Goal: Task Accomplishment & Management: Use online tool/utility

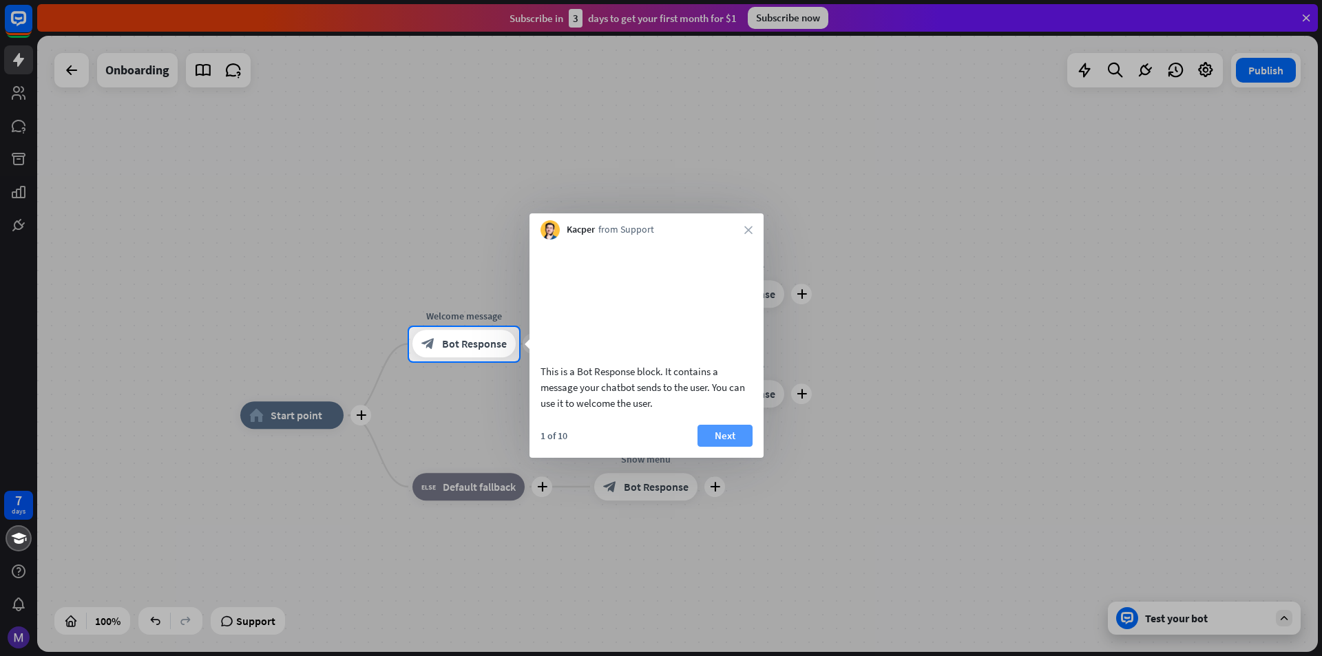
click at [712, 447] on button "Next" at bounding box center [724, 436] width 55 height 22
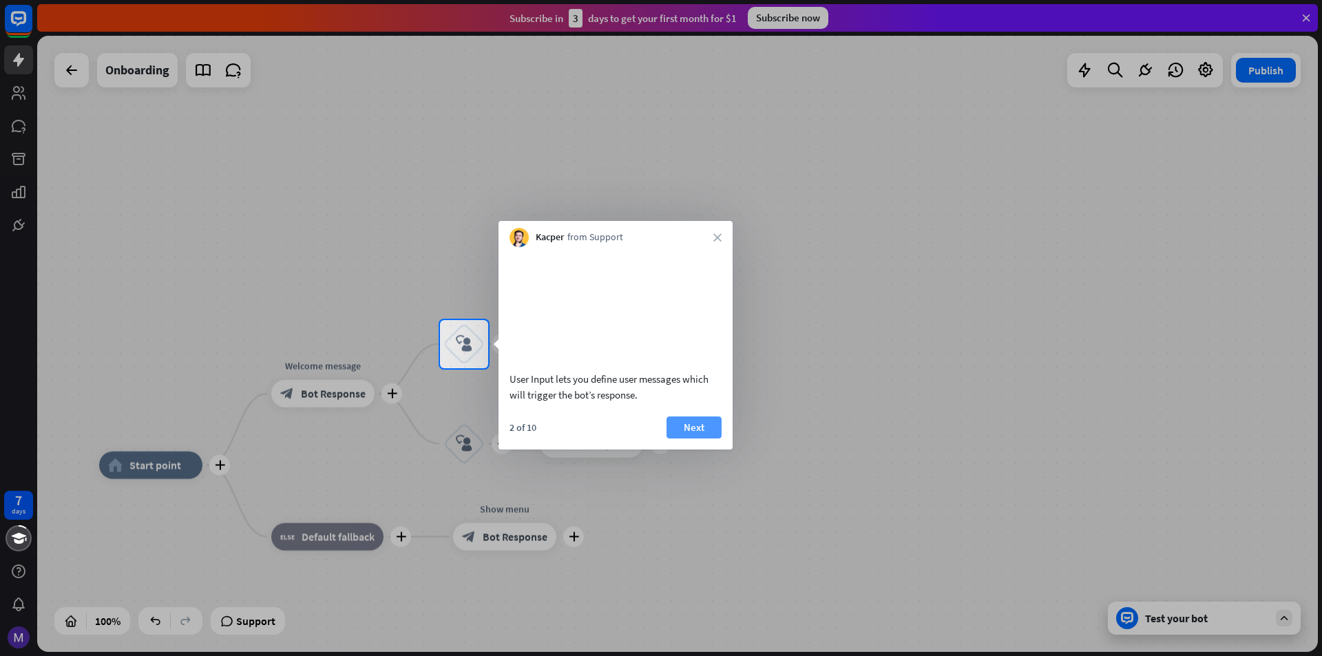
click at [693, 439] on button "Next" at bounding box center [693, 428] width 55 height 22
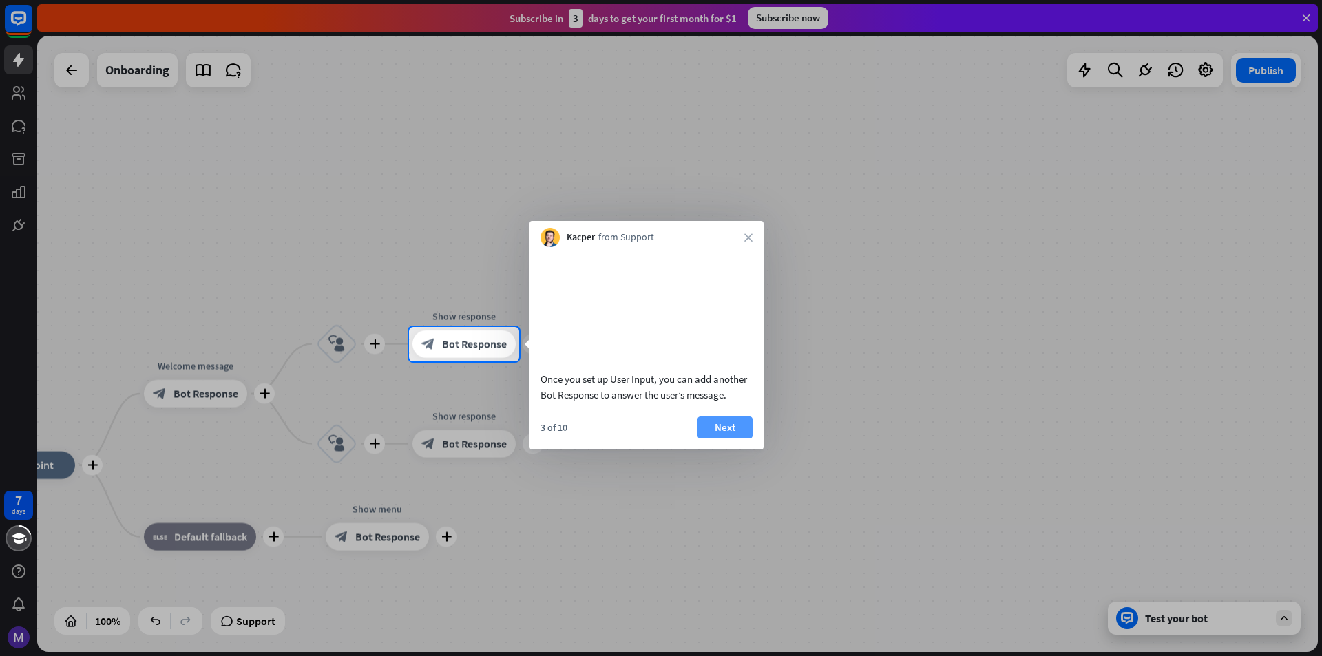
click at [717, 439] on button "Next" at bounding box center [724, 428] width 55 height 22
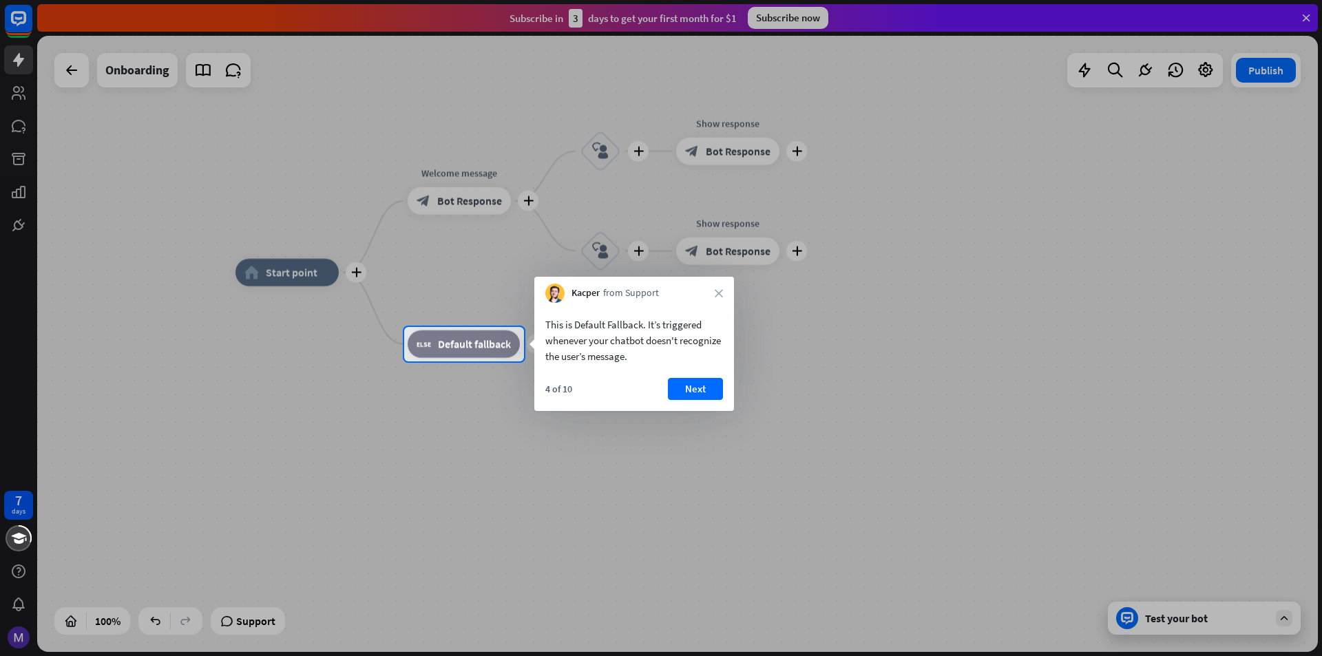
click at [686, 392] on button "Next" at bounding box center [695, 389] width 55 height 22
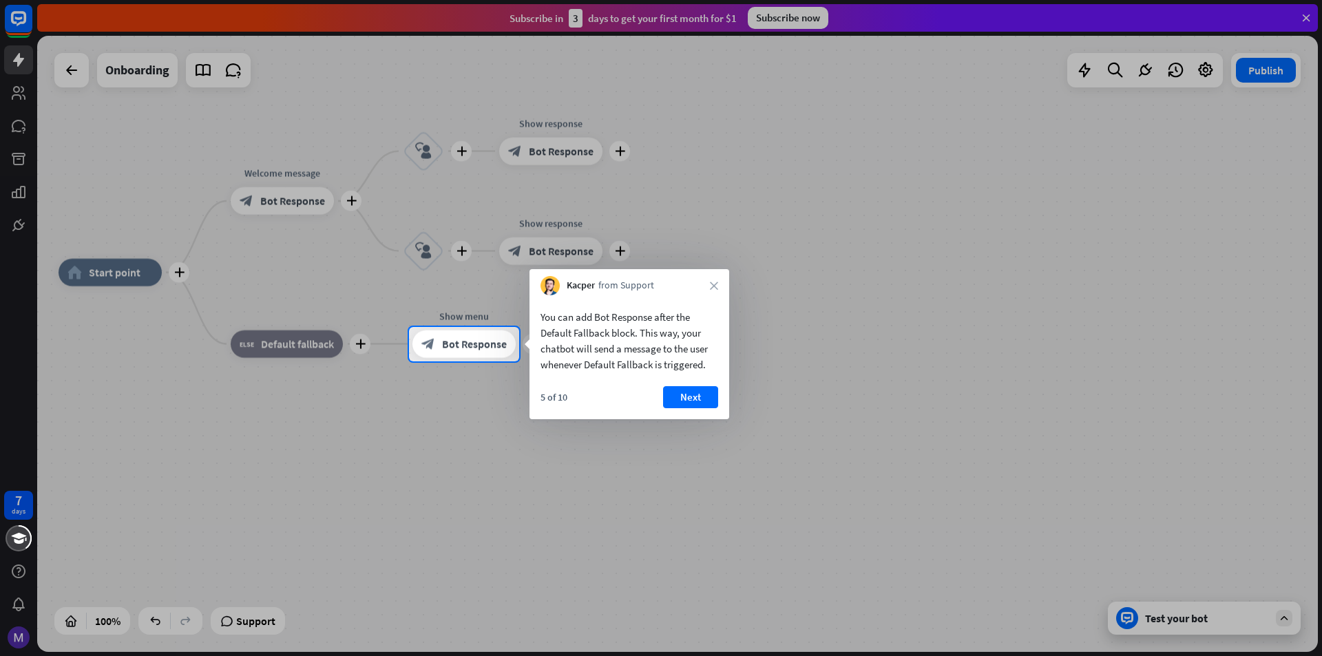
drag, startPoint x: 703, startPoint y: 401, endPoint x: 693, endPoint y: 487, distance: 87.3
click at [693, 487] on body "7 days close Product Help First steps Get started with ChatBot Help Center Foll…" at bounding box center [661, 328] width 1322 height 656
click at [696, 405] on button "Next" at bounding box center [690, 397] width 55 height 22
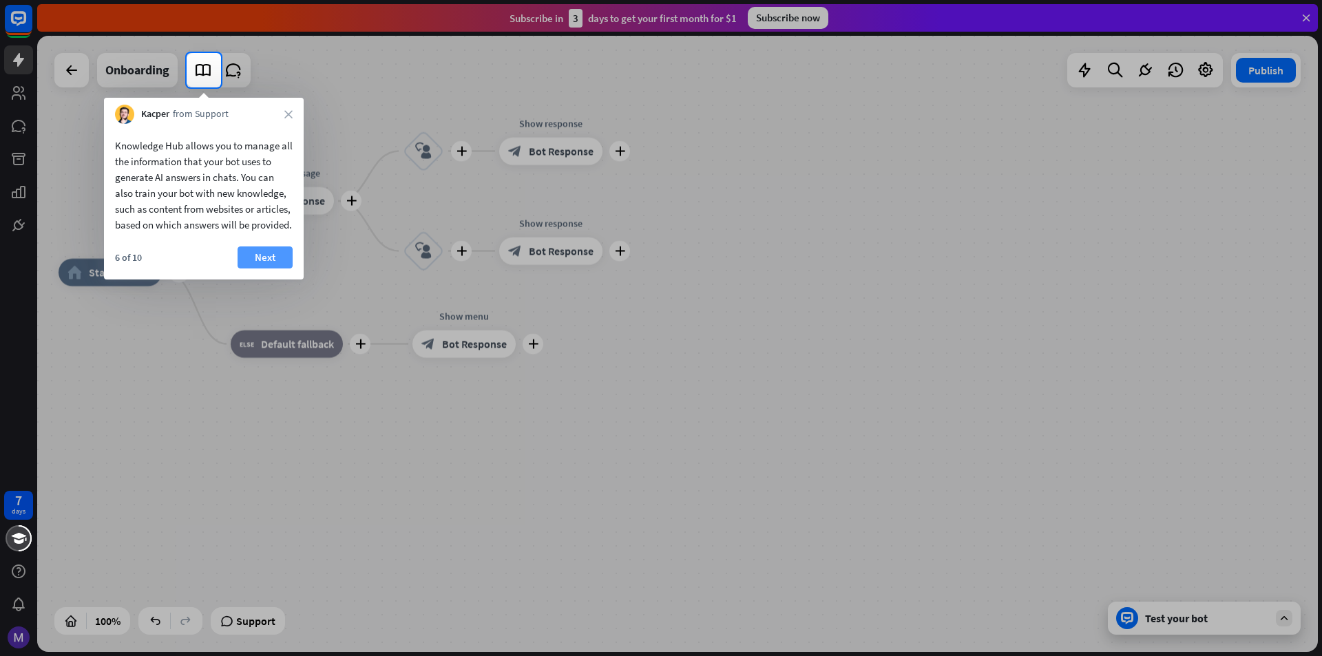
click at [272, 269] on button "Next" at bounding box center [265, 257] width 55 height 22
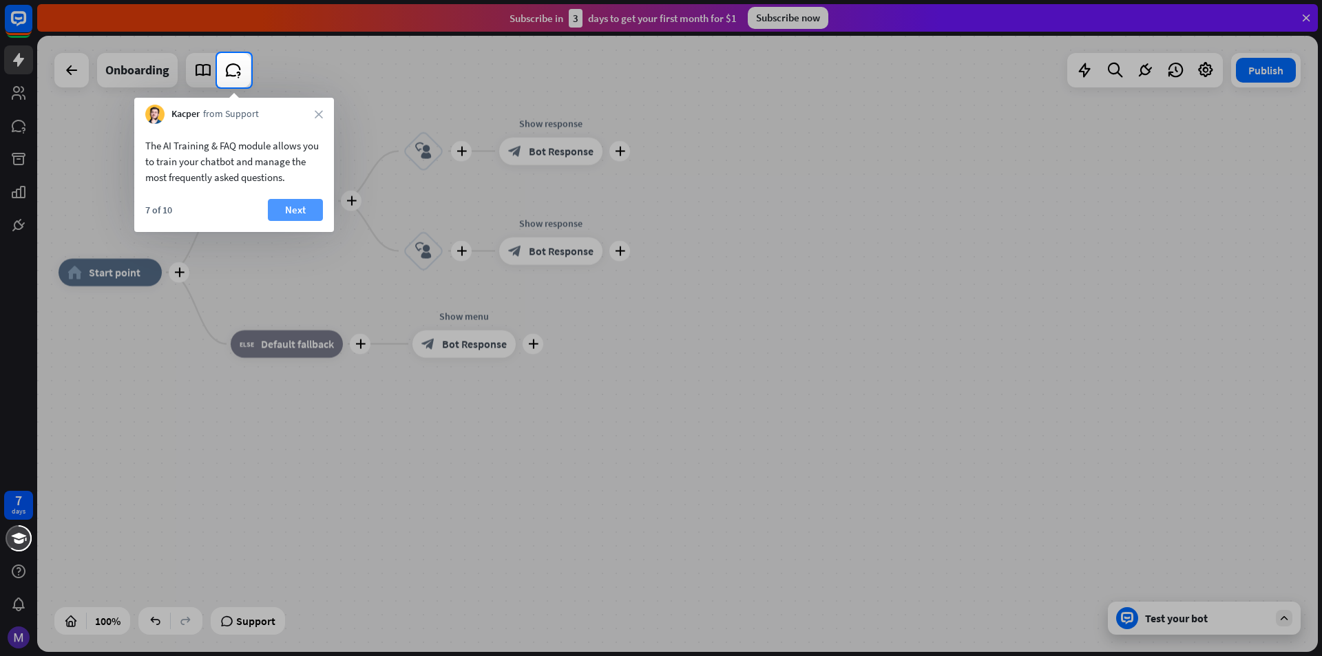
click at [275, 202] on button "Next" at bounding box center [295, 210] width 55 height 22
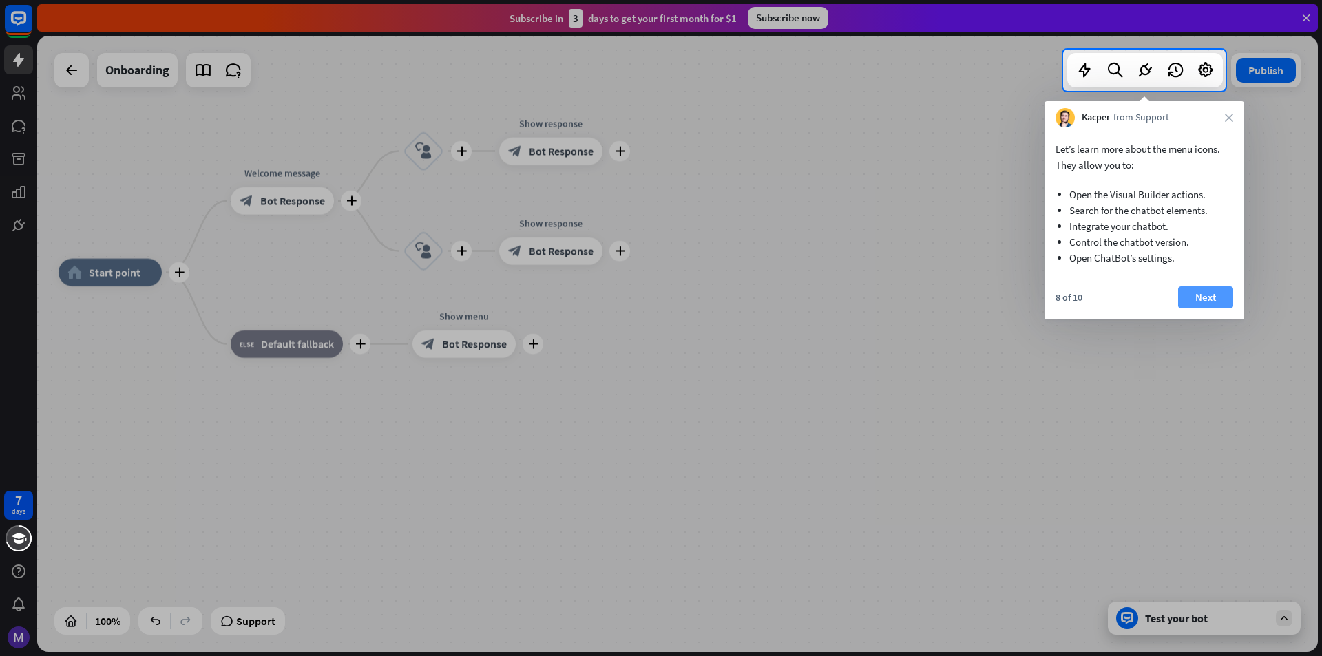
click at [1219, 297] on button "Next" at bounding box center [1205, 297] width 55 height 22
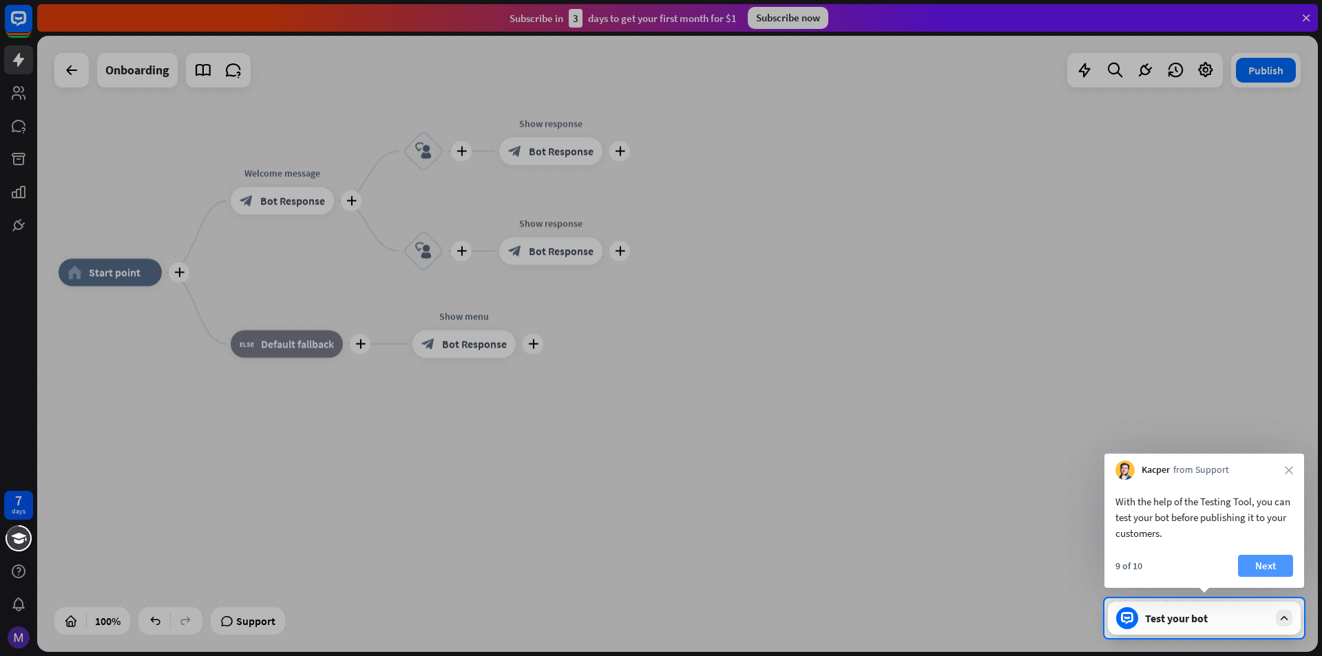
click at [1287, 564] on button "Next" at bounding box center [1265, 566] width 55 height 22
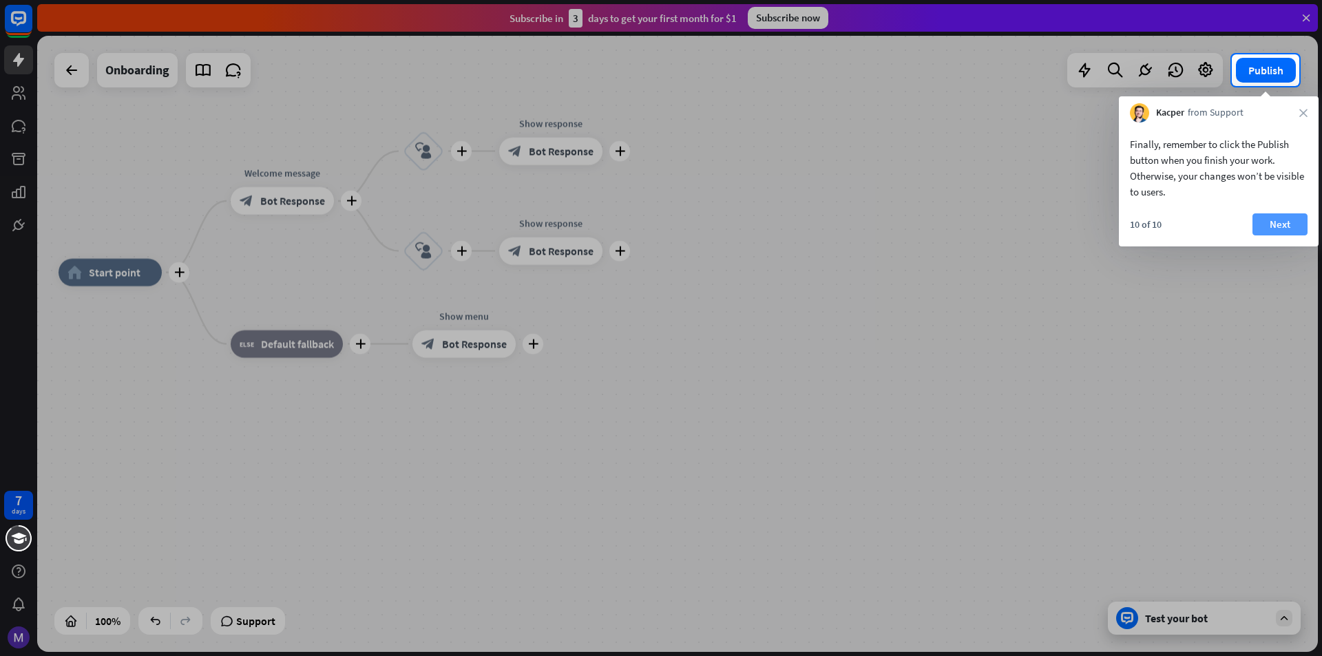
click at [1274, 228] on button "Next" at bounding box center [1279, 224] width 55 height 22
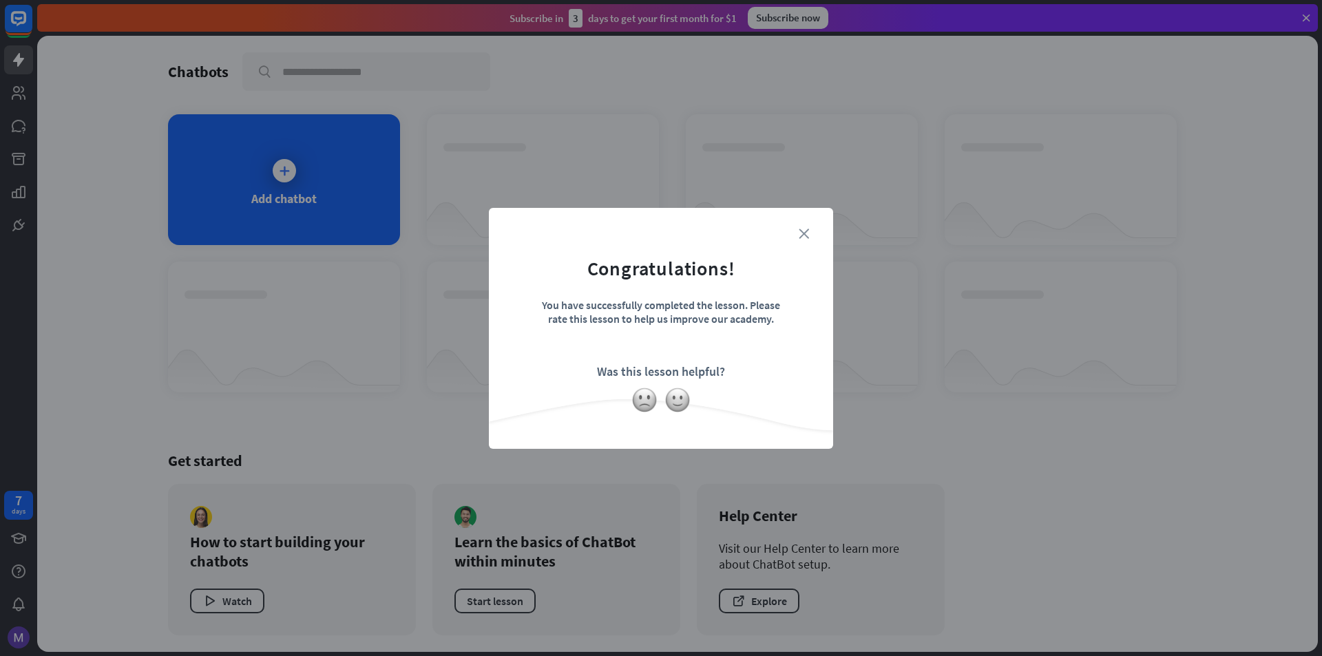
click at [807, 231] on icon "close" at bounding box center [804, 234] width 10 height 10
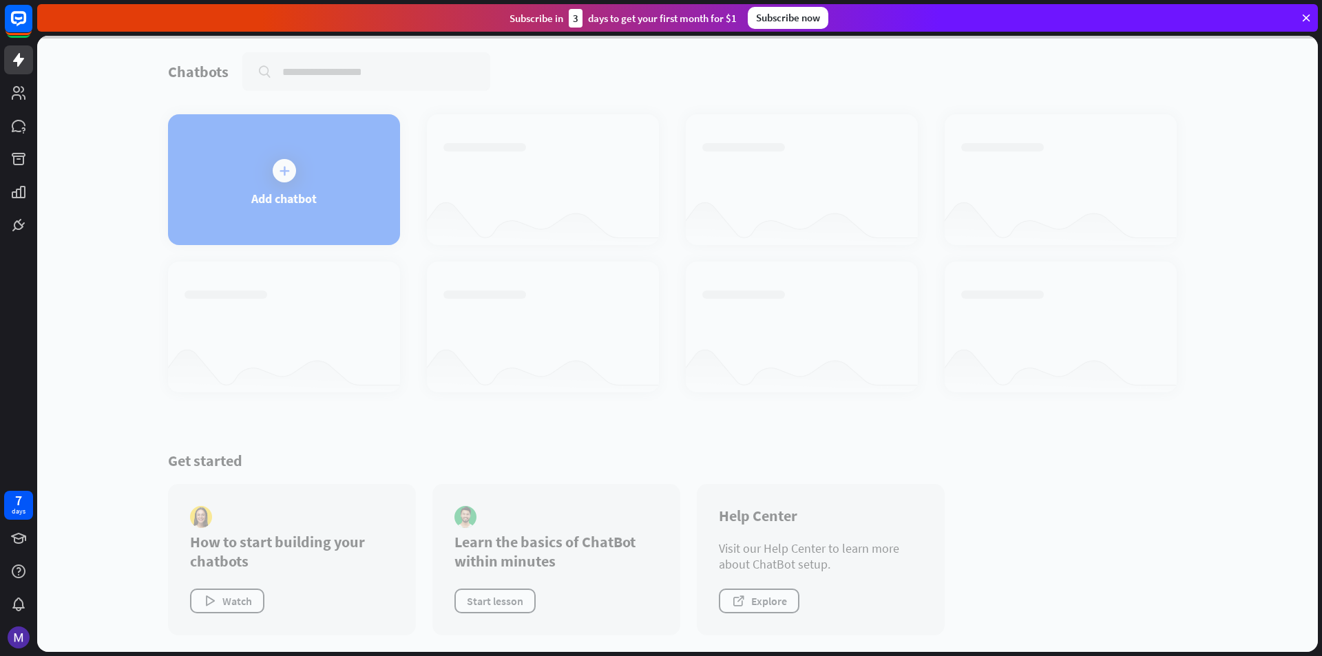
click at [286, 193] on div at bounding box center [677, 344] width 1281 height 616
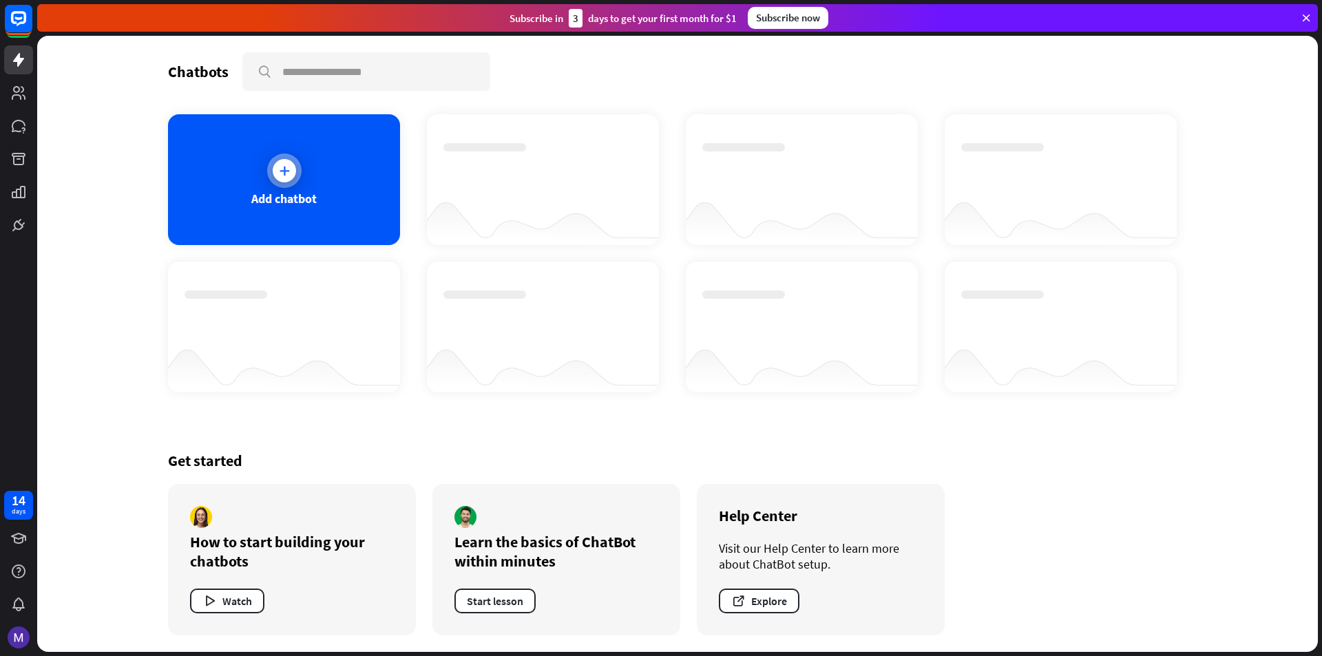
click at [278, 174] on icon at bounding box center [284, 171] width 14 height 14
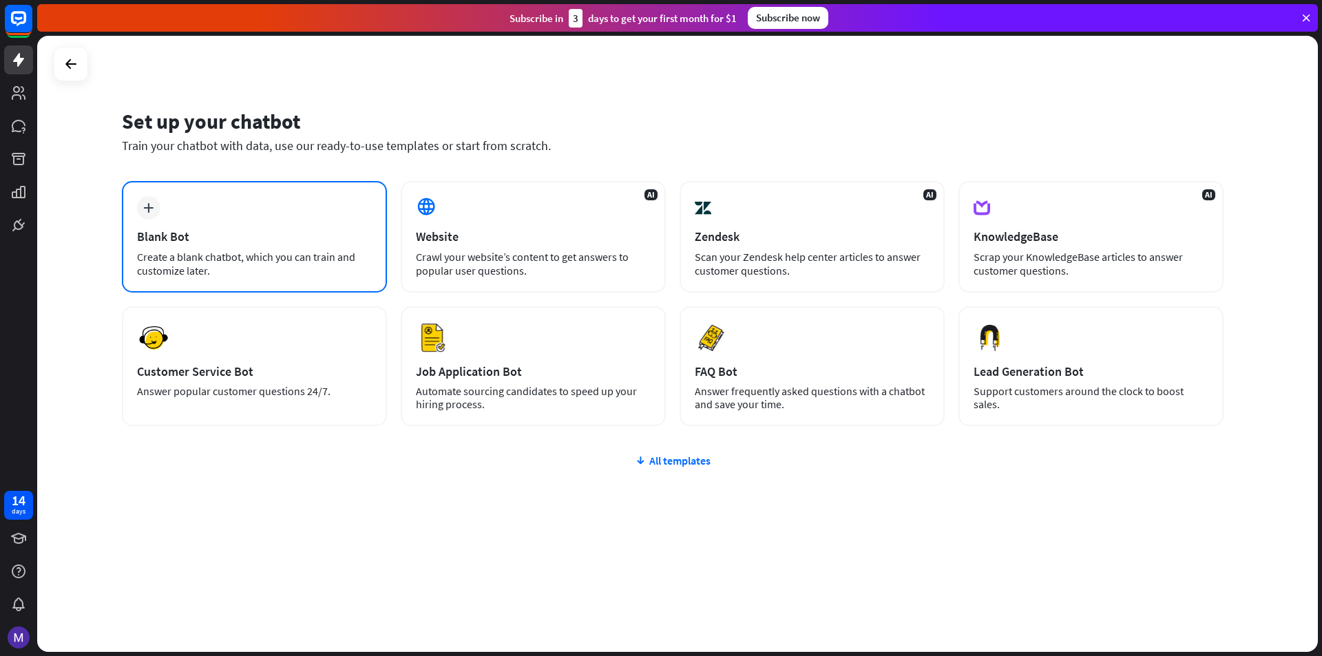
click at [343, 271] on div "Create a blank chatbot, which you can train and customize later." at bounding box center [254, 264] width 235 height 28
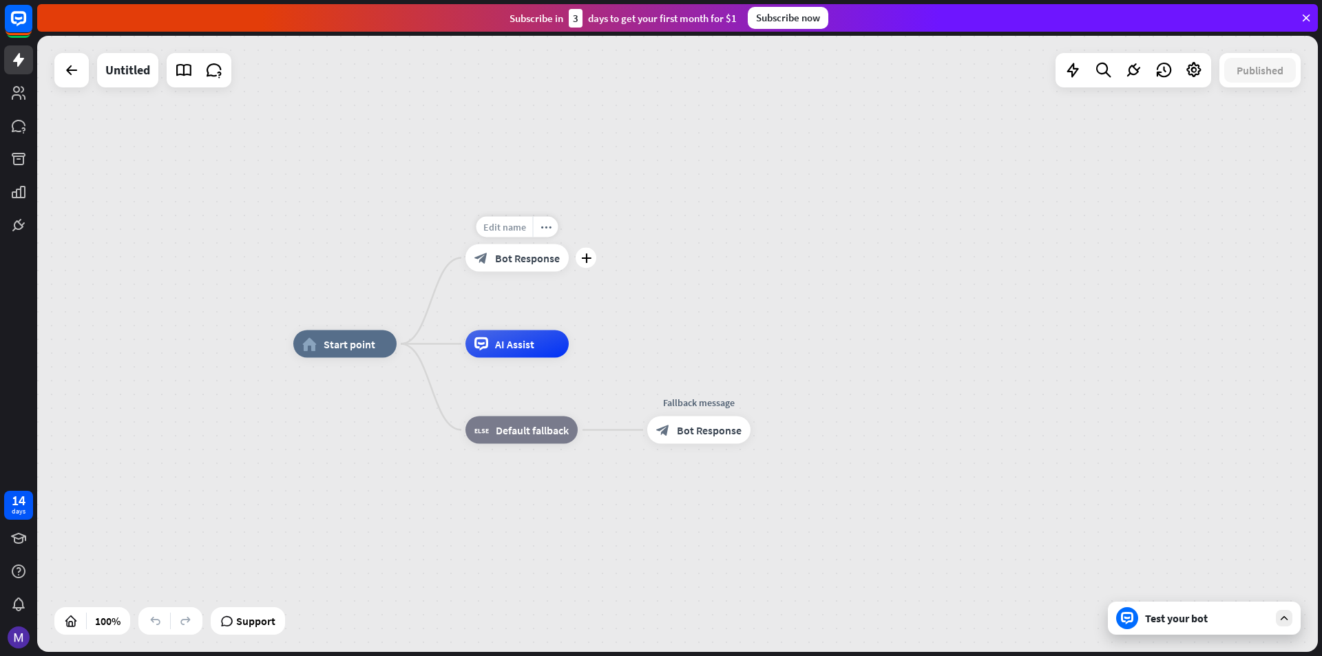
click at [523, 227] on span "Edit name" at bounding box center [504, 227] width 43 height 12
click at [523, 227] on input "**********" at bounding box center [517, 227] width 96 height 19
click at [649, 251] on div "**********" at bounding box center [677, 344] width 1281 height 616
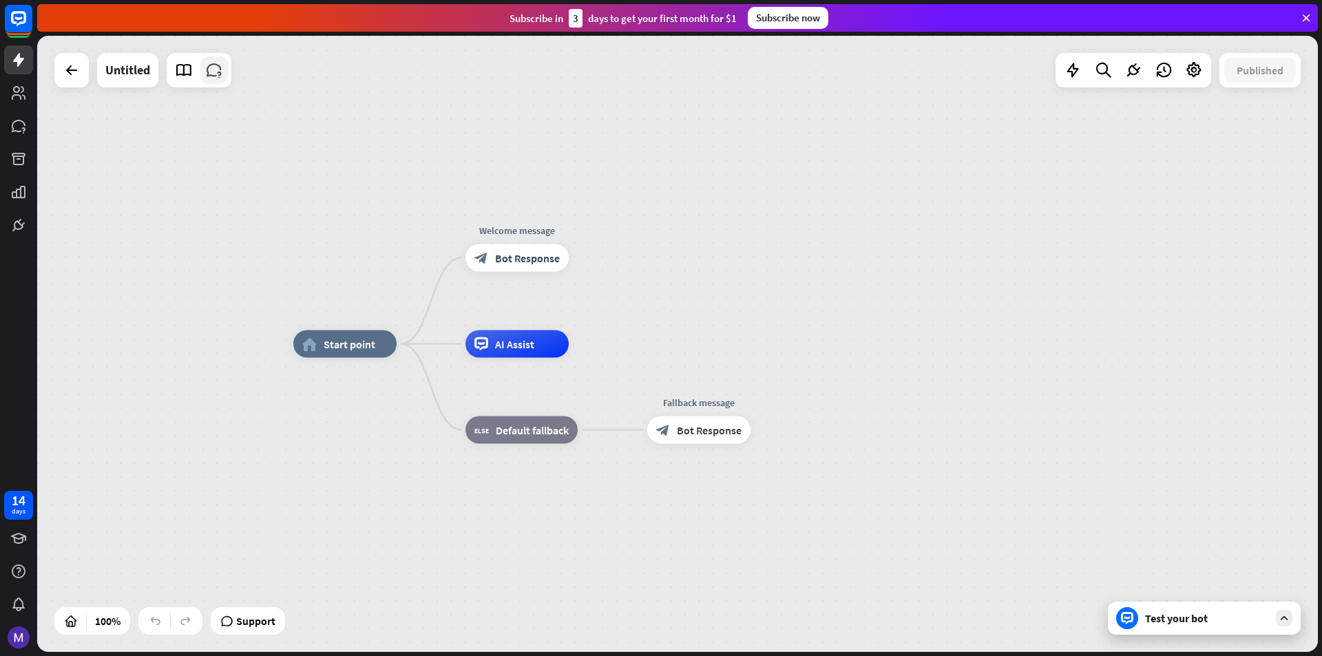
click at [223, 78] on icon at bounding box center [214, 70] width 18 height 18
click at [178, 69] on icon at bounding box center [184, 70] width 18 height 18
click at [267, 627] on span "Support" at bounding box center [255, 621] width 39 height 22
click at [798, 217] on div "home_2 Start point Welcome message block_bot_response Bot Response AI Assist bl…" at bounding box center [677, 344] width 1281 height 616
click at [563, 439] on div "block_fallback Default fallback" at bounding box center [521, 431] width 112 height 28
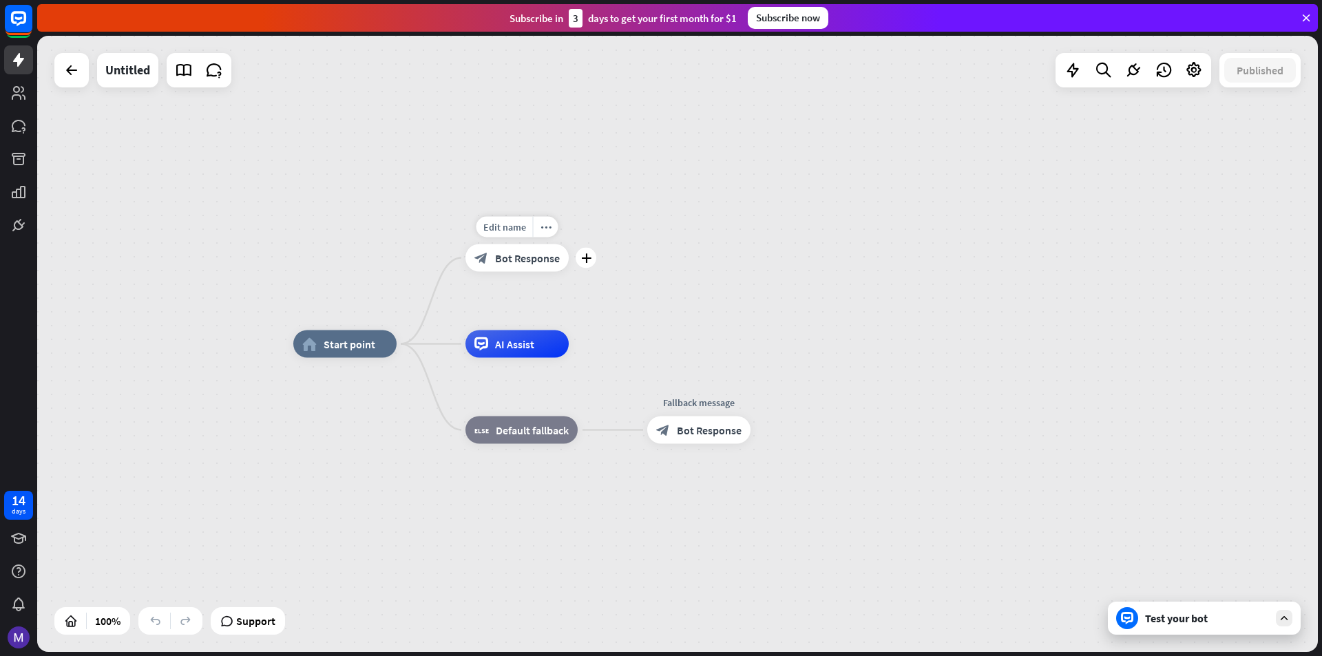
click at [540, 272] on div "Edit name more_horiz plus block_bot_response Bot Response" at bounding box center [516, 258] width 103 height 28
click at [592, 262] on div "plus" at bounding box center [586, 258] width 21 height 21
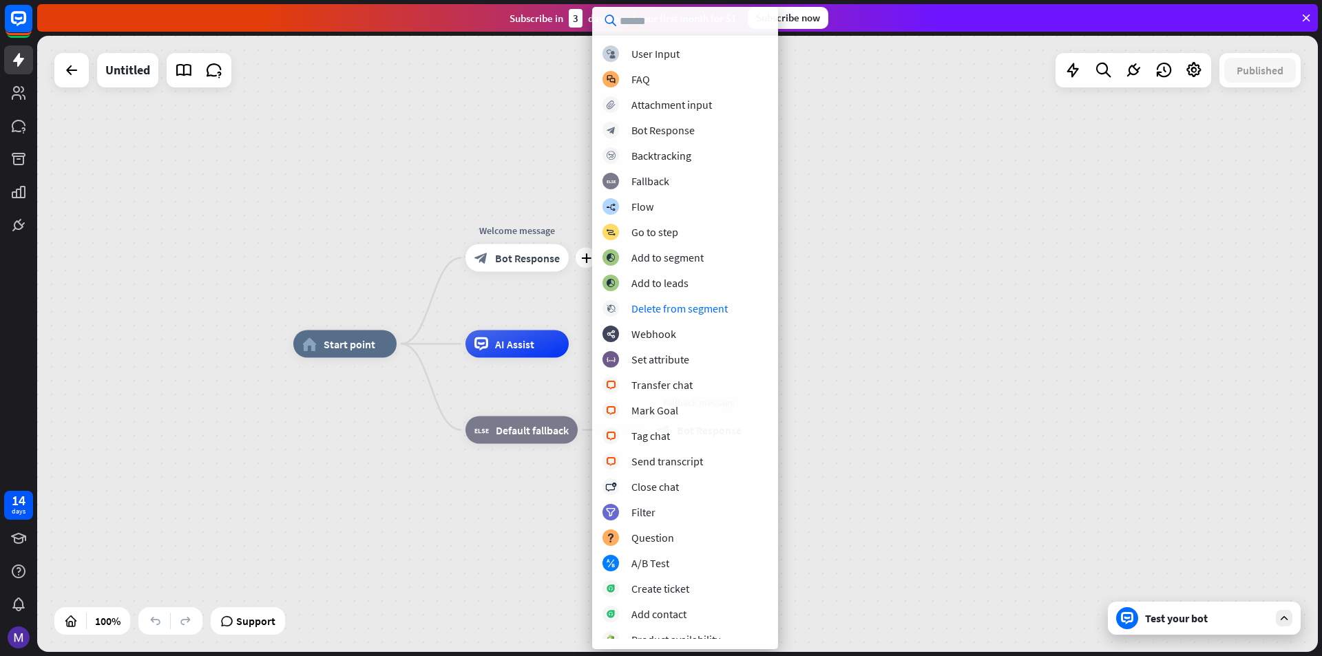
click at [948, 368] on div "home_2 Start point plus Welcome message block_bot_response Bot Response AI Assi…" at bounding box center [933, 652] width 1281 height 616
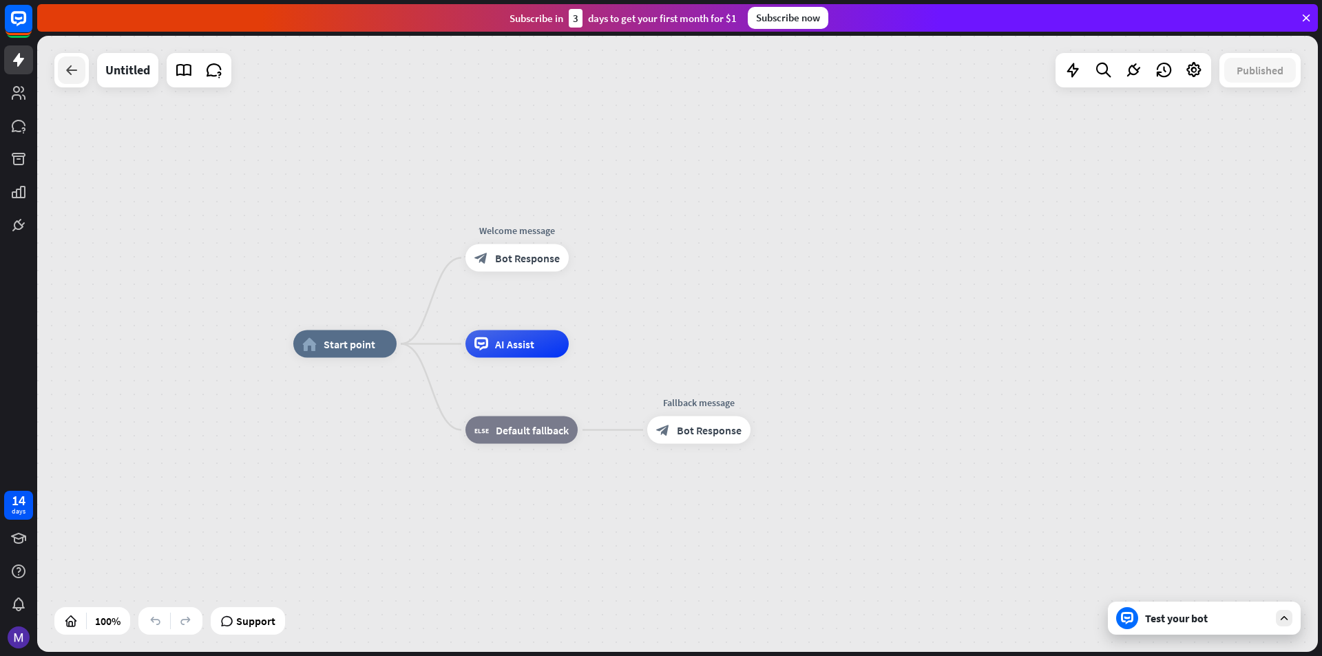
click at [68, 73] on icon at bounding box center [71, 70] width 17 height 17
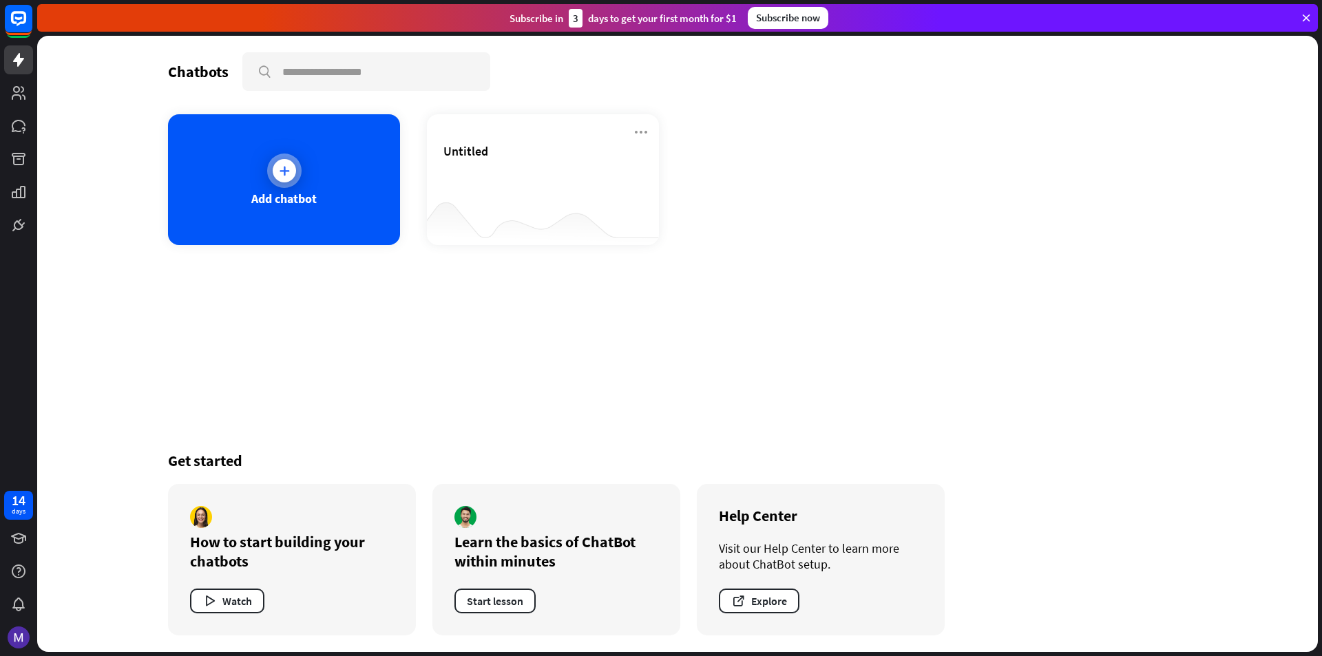
click at [264, 154] on div "Add chatbot" at bounding box center [284, 179] width 232 height 131
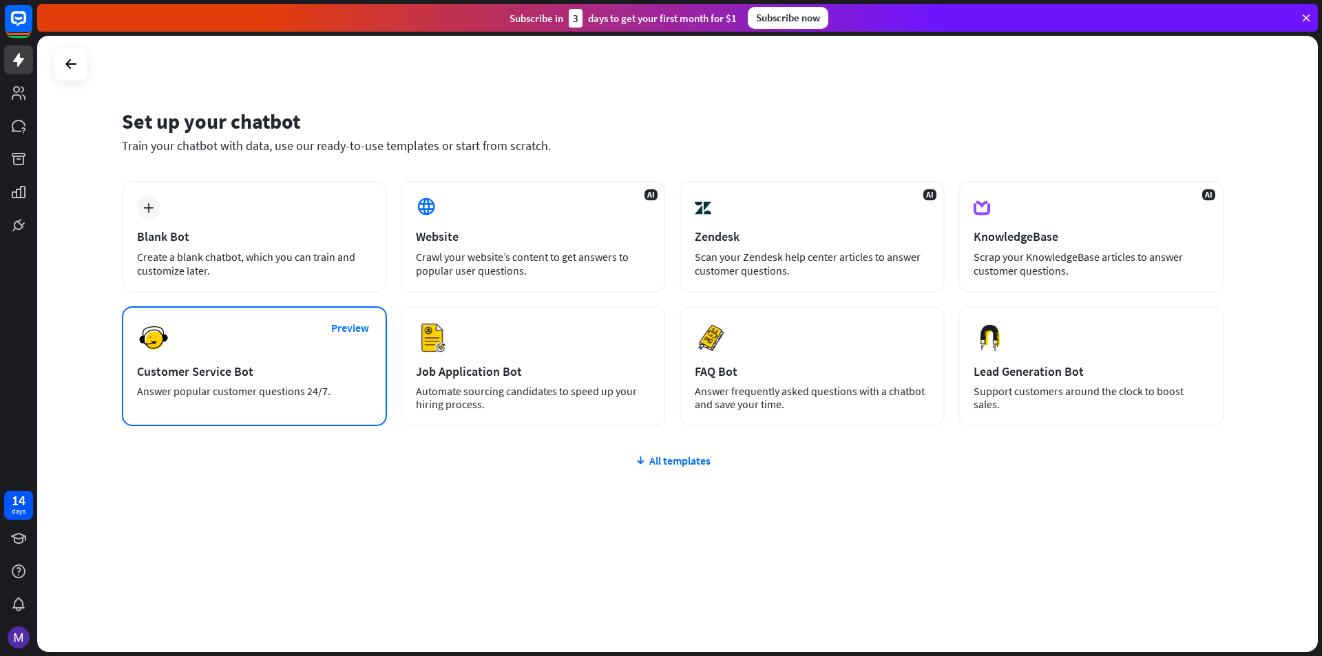
click at [332, 388] on div "Answer popular customer questions 24/7." at bounding box center [254, 391] width 235 height 13
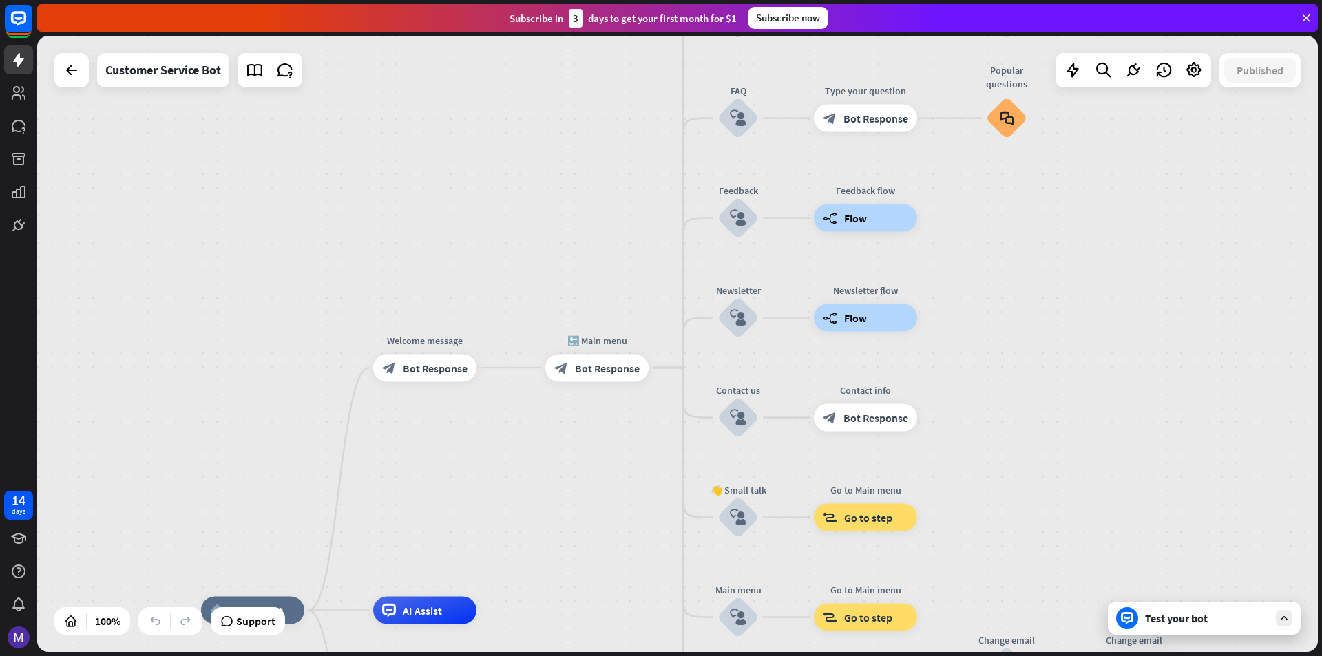
drag, startPoint x: 628, startPoint y: 269, endPoint x: 536, endPoint y: 535, distance: 282.0
click at [536, 535] on div "home_2 Start point Welcome message block_bot_response Bot Response 🔙 Main menu …" at bounding box center [677, 344] width 1281 height 616
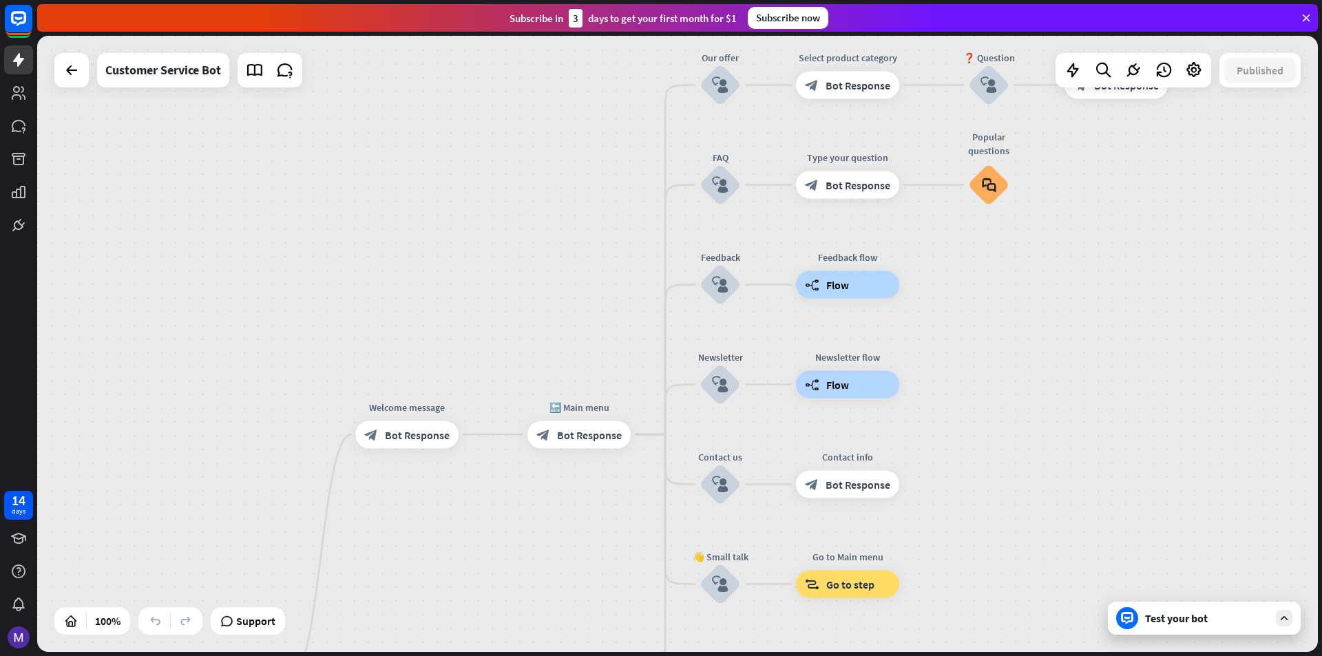
drag, startPoint x: 562, startPoint y: 481, endPoint x: 545, endPoint y: 547, distance: 69.1
click at [545, 547] on div "home_2 Start point Welcome message block_bot_response Bot Response 🔙 Main menu …" at bounding box center [677, 344] width 1281 height 616
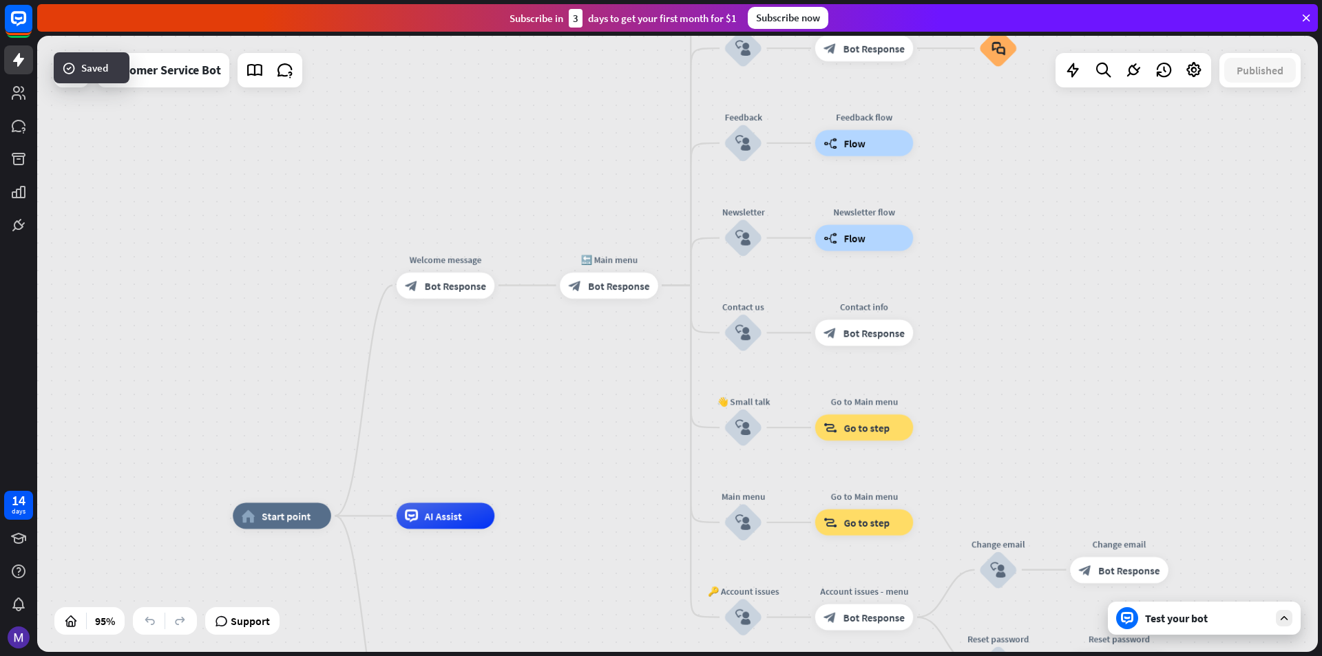
drag, startPoint x: 550, startPoint y: 516, endPoint x: 582, endPoint y: 365, distance: 154.2
click at [582, 365] on div "home_2 Start point Welcome message block_bot_response Bot Response 🔙 Main menu …" at bounding box center [677, 344] width 1281 height 616
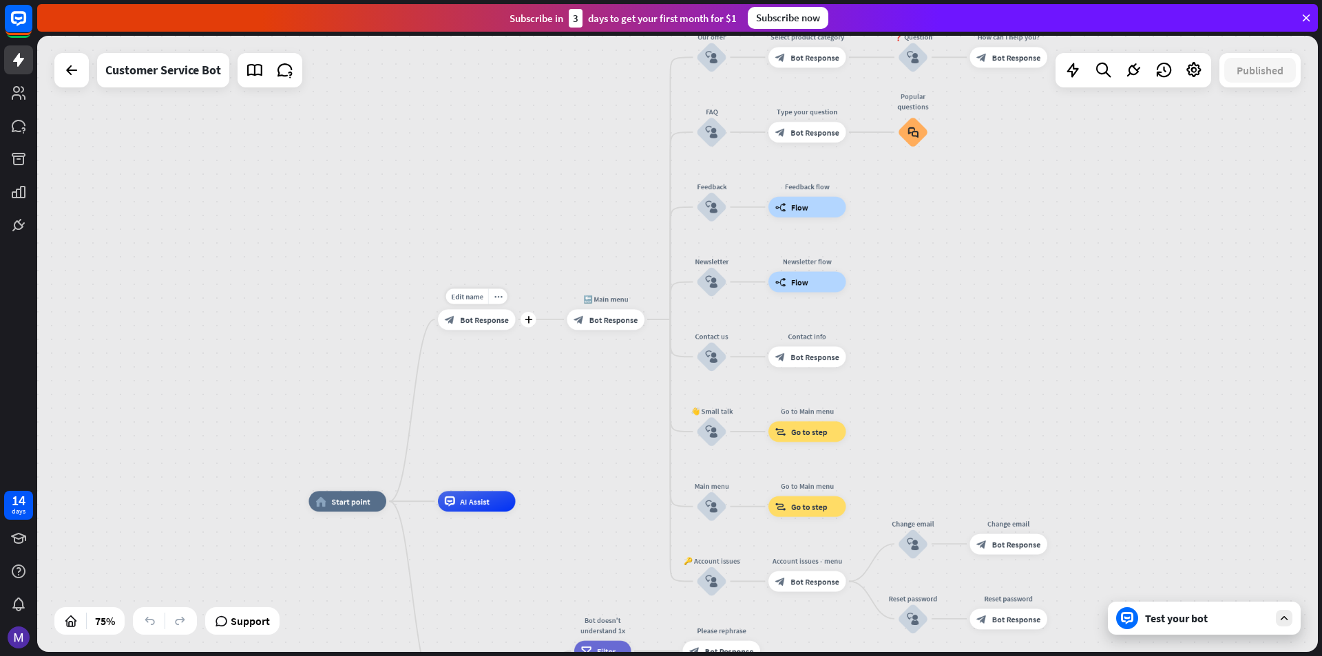
click at [483, 322] on span "Bot Response" at bounding box center [484, 319] width 49 height 10
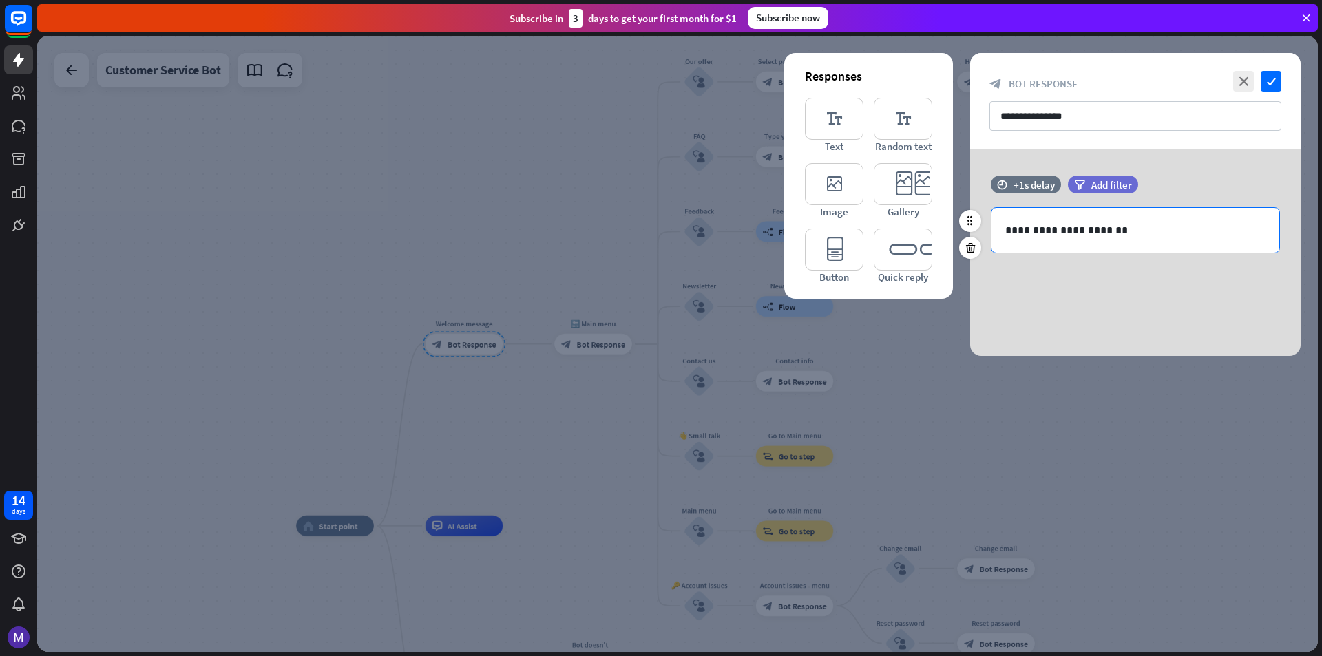
click at [1126, 226] on p "**********" at bounding box center [1135, 230] width 260 height 17
click at [1096, 233] on p "**********" at bounding box center [1135, 230] width 260 height 17
click at [452, 141] on div at bounding box center [677, 344] width 1281 height 616
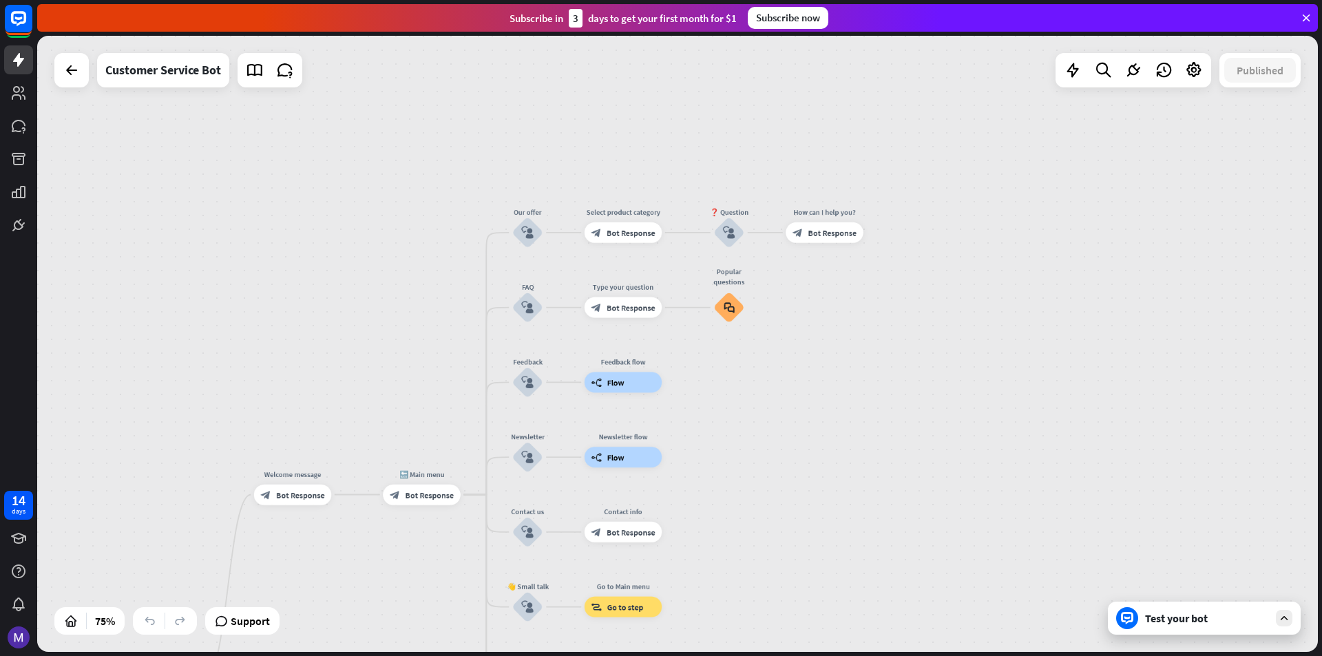
drag, startPoint x: 976, startPoint y: 240, endPoint x: 765, endPoint y: 414, distance: 272.9
click at [765, 414] on div "home_2 Start point Welcome message block_bot_response Bot Response 🔙 Main menu …" at bounding box center [677, 344] width 1281 height 616
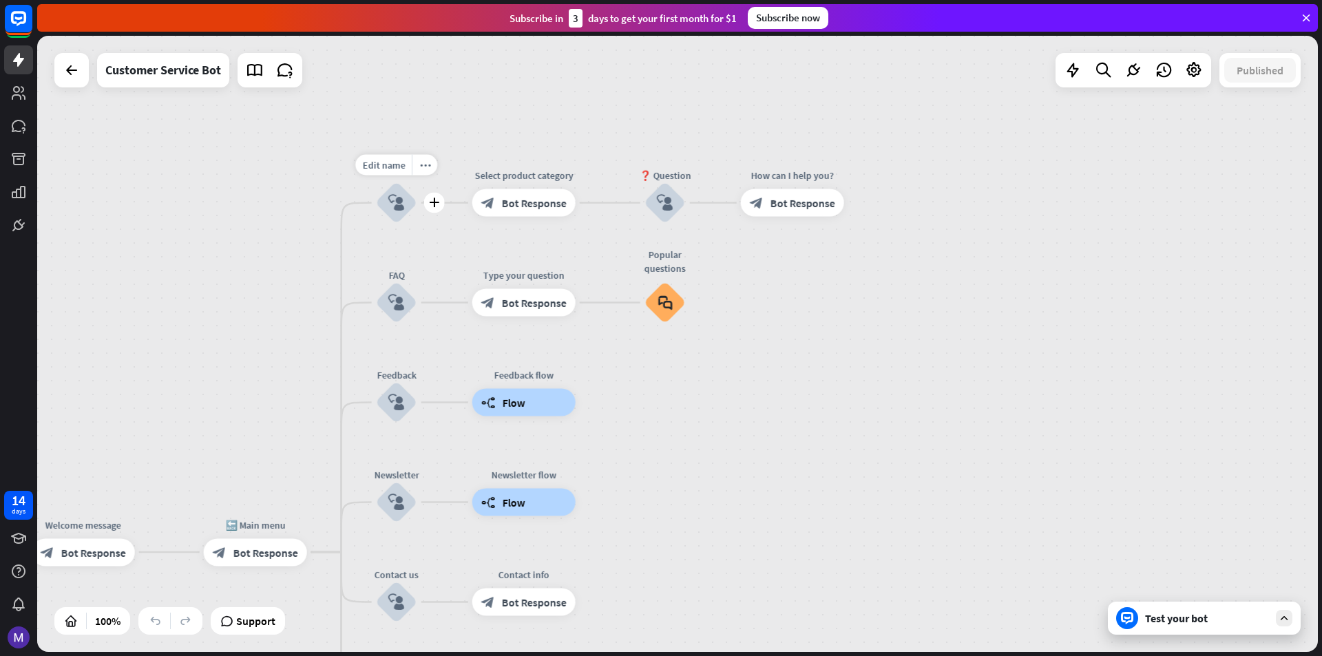
click at [399, 194] on icon "block_user_input" at bounding box center [396, 202] width 17 height 17
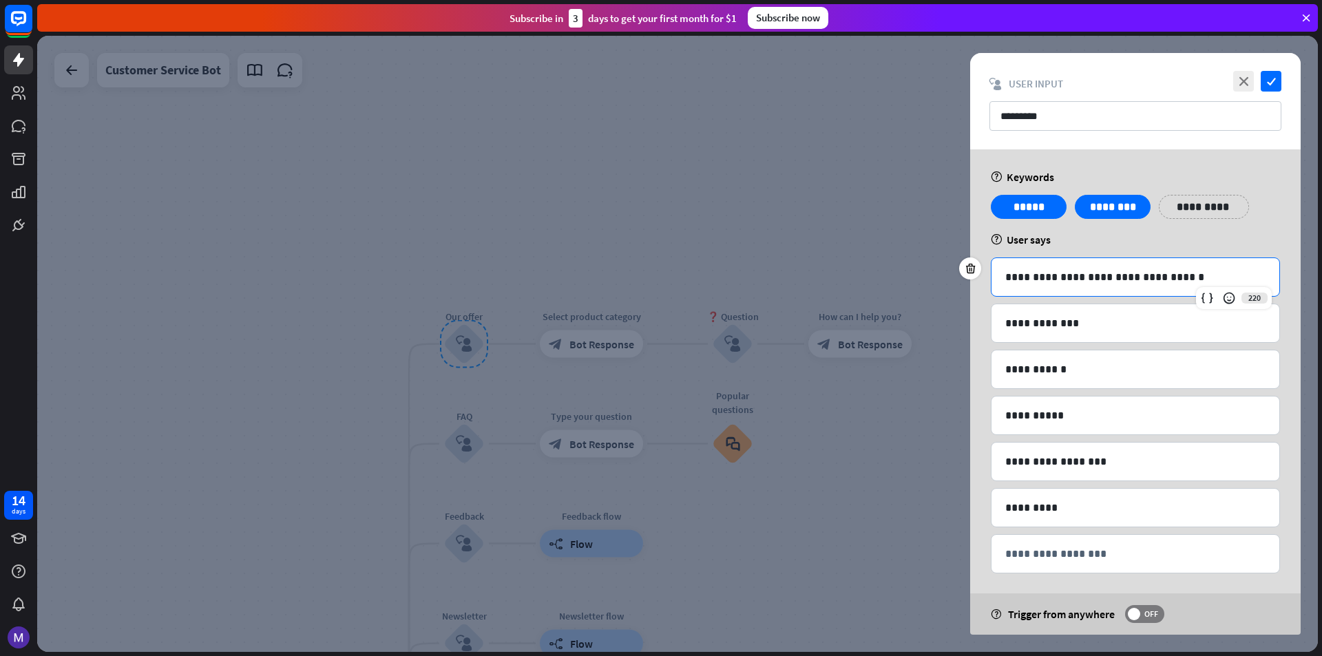
click at [1126, 284] on p "**********" at bounding box center [1135, 277] width 260 height 17
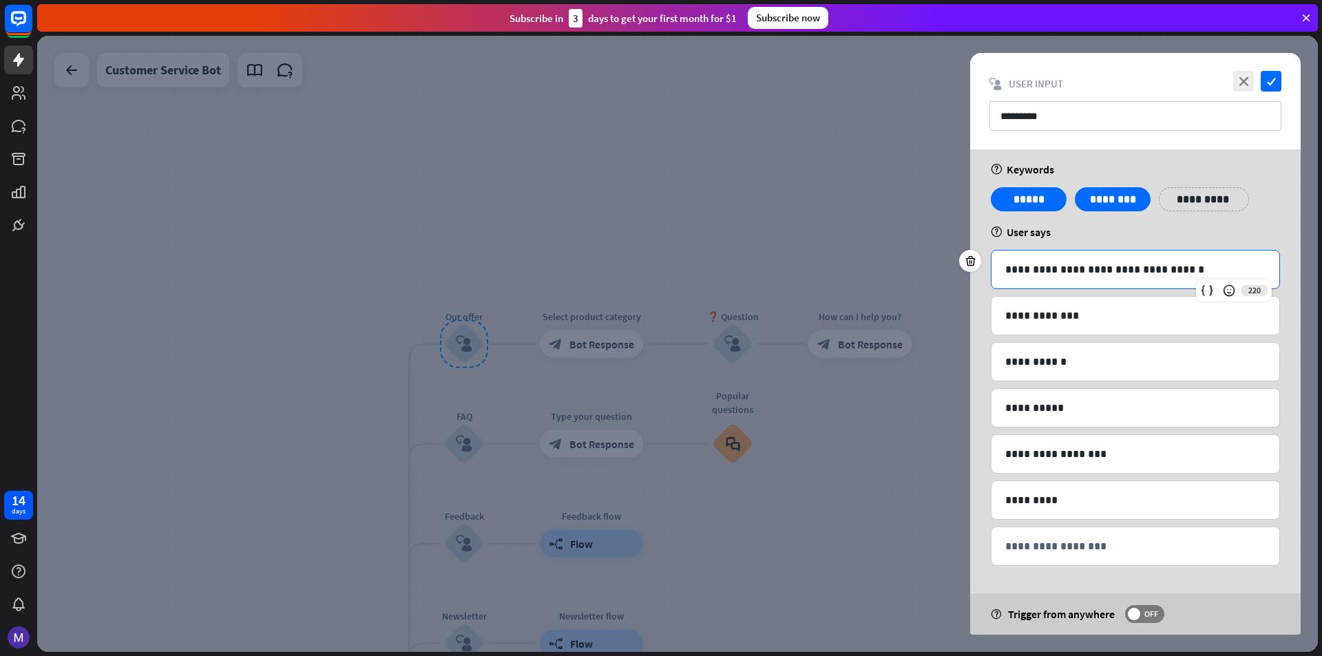
click at [754, 375] on div at bounding box center [677, 344] width 1281 height 616
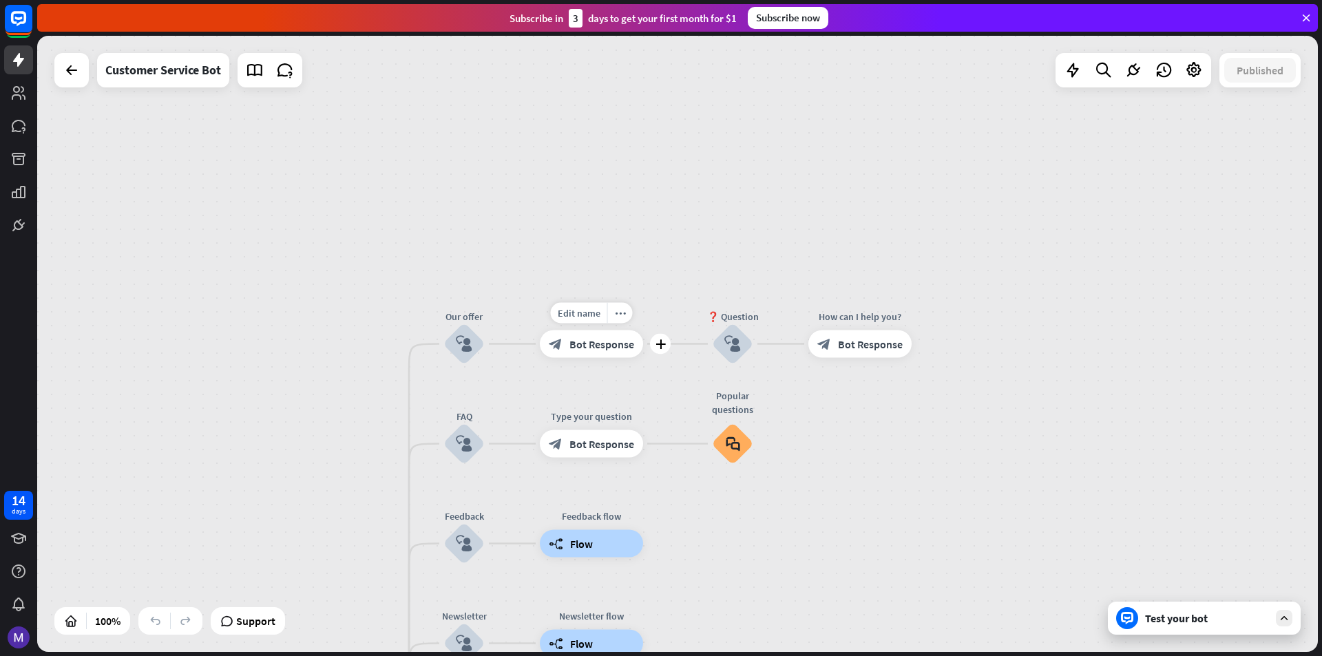
click at [627, 355] on div "block_bot_response Bot Response" at bounding box center [591, 344] width 103 height 28
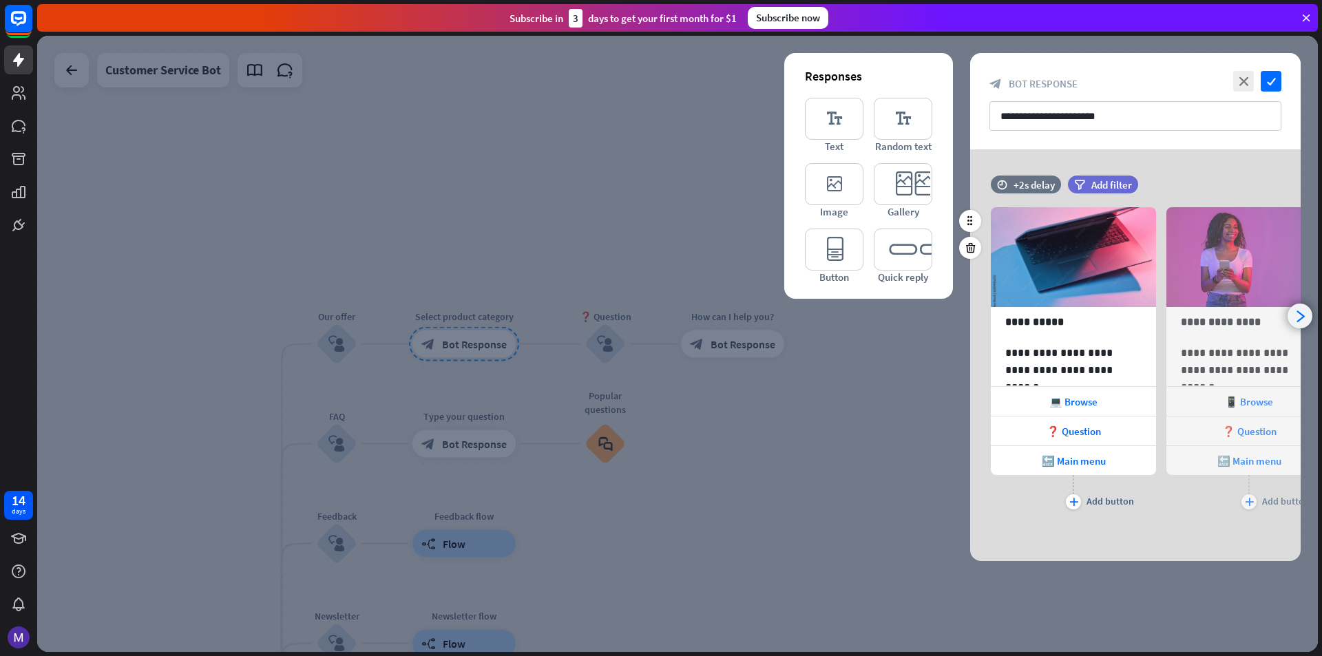
click at [1299, 317] on icon "arrowhead_right" at bounding box center [1300, 316] width 13 height 13
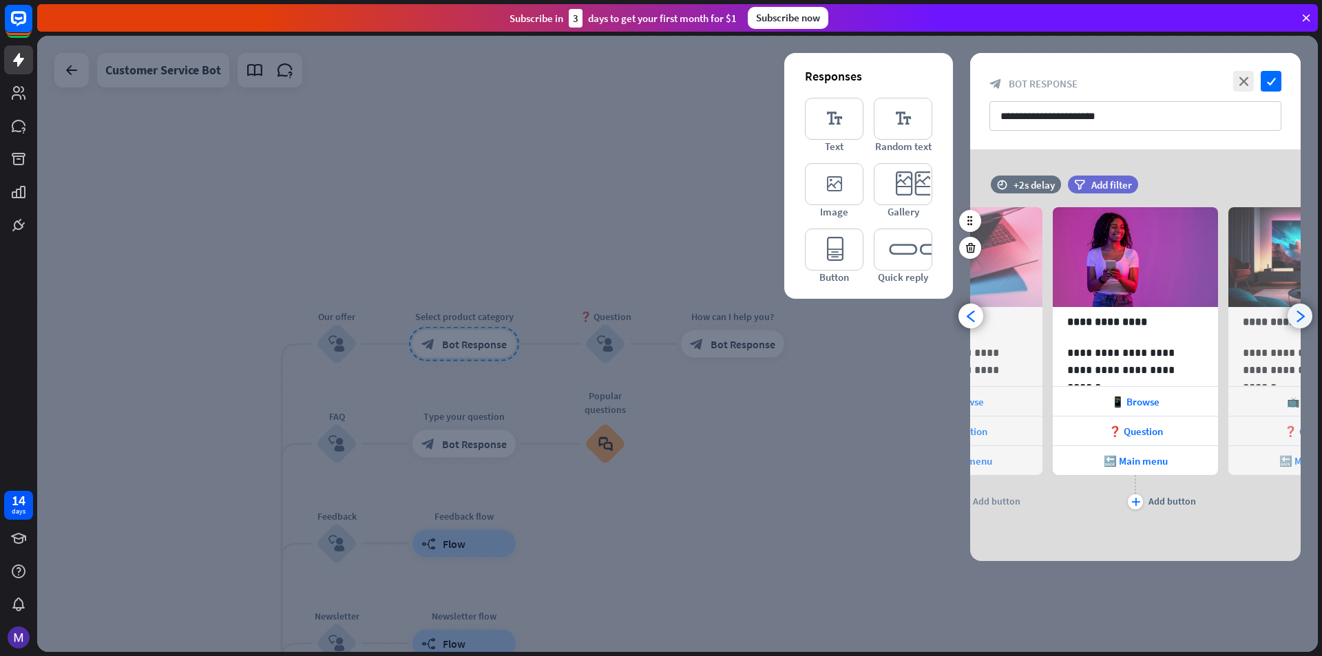
click at [1299, 317] on icon "arrowhead_right" at bounding box center [1300, 316] width 13 height 13
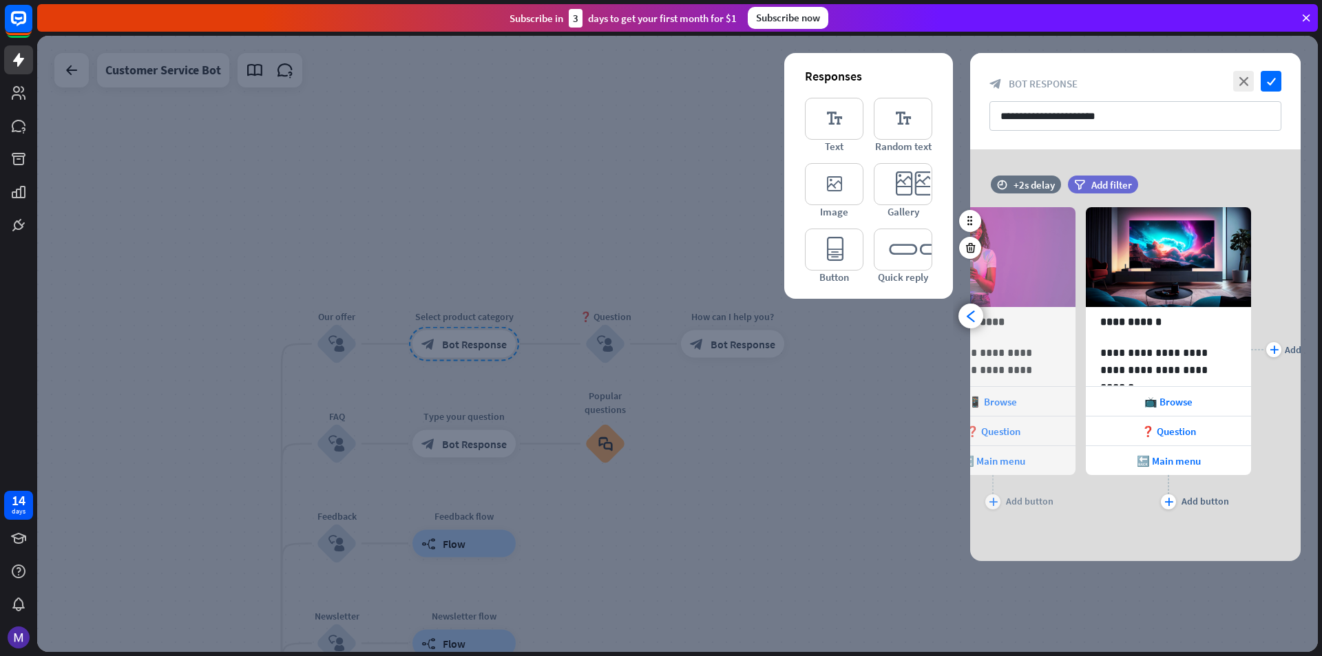
scroll to position [0, 289]
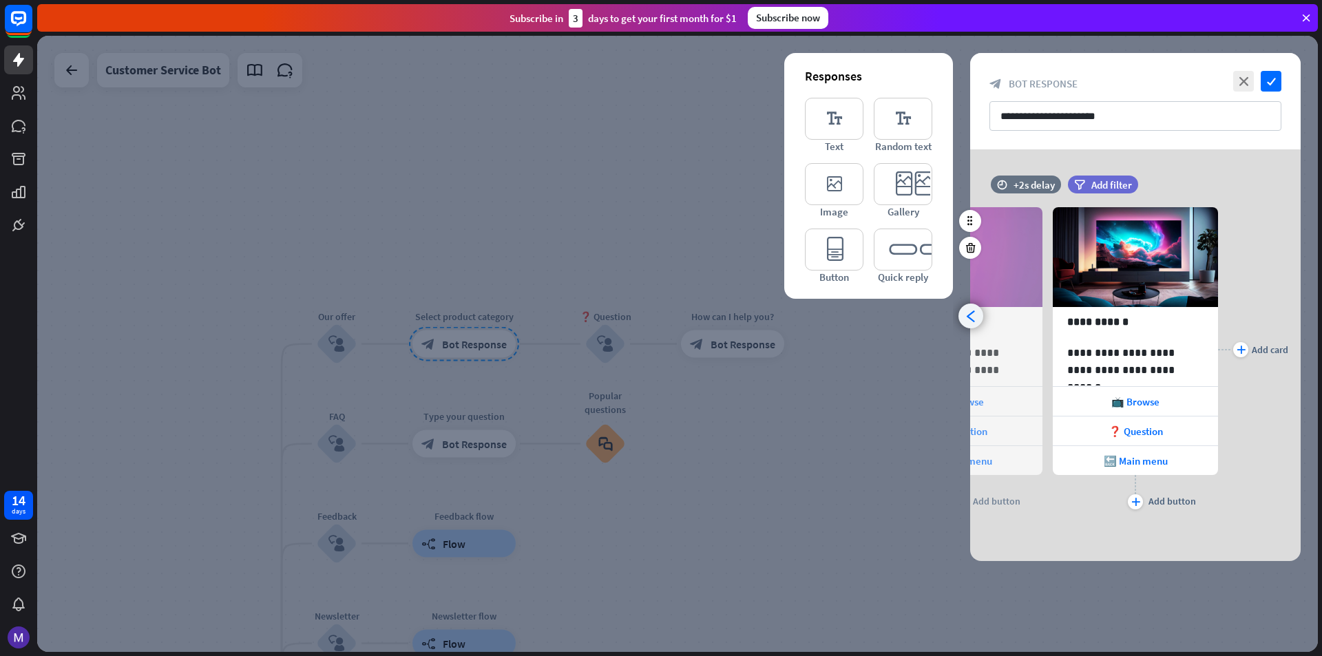
click at [966, 319] on icon "arrowhead_left" at bounding box center [971, 316] width 13 height 13
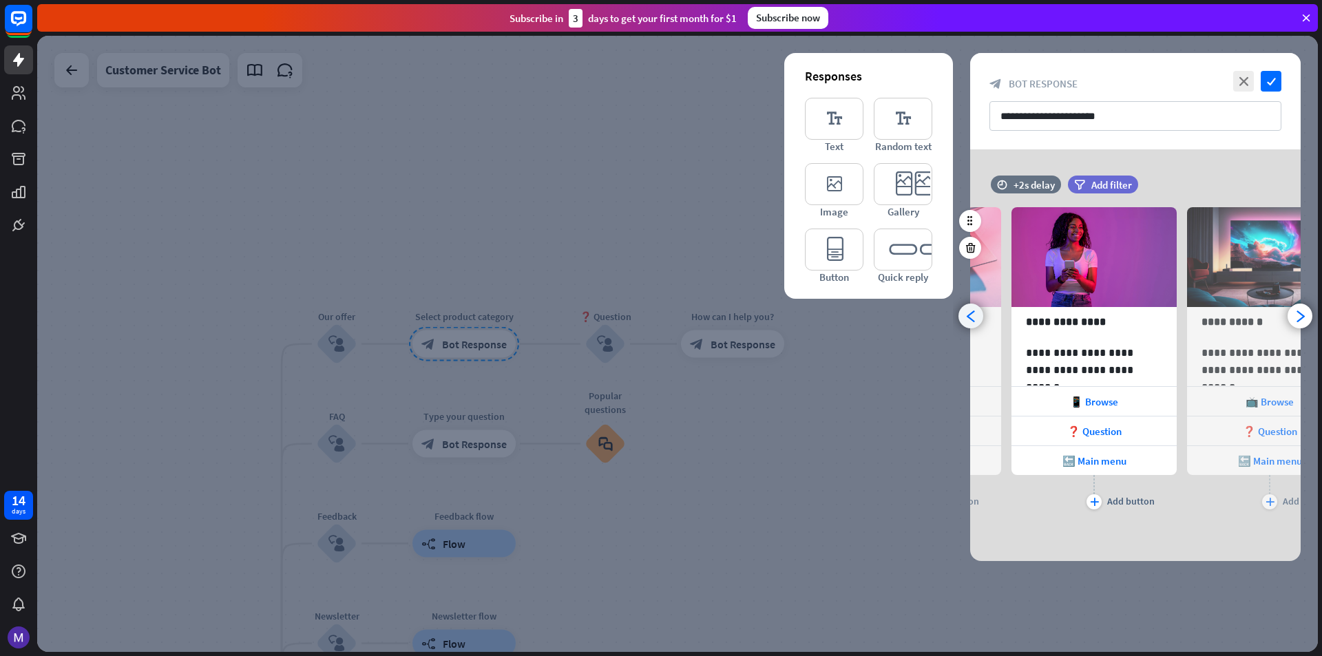
scroll to position [0, 114]
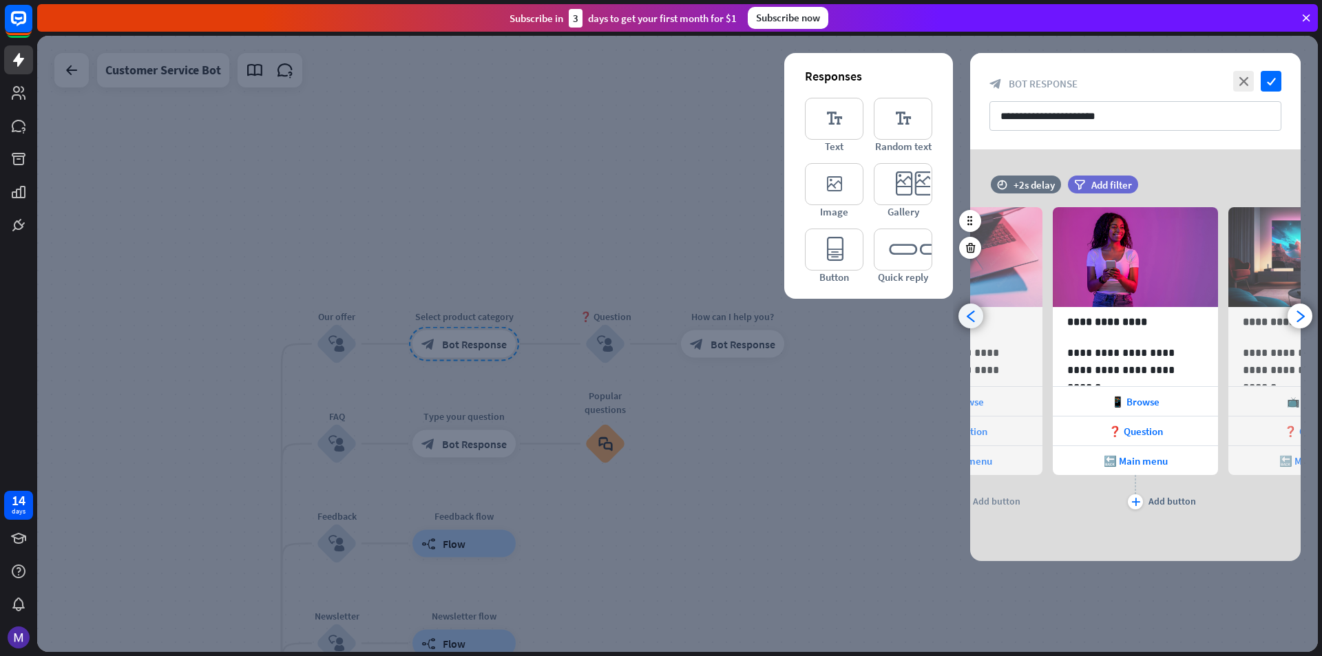
click at [966, 319] on icon "arrowhead_left" at bounding box center [971, 316] width 13 height 13
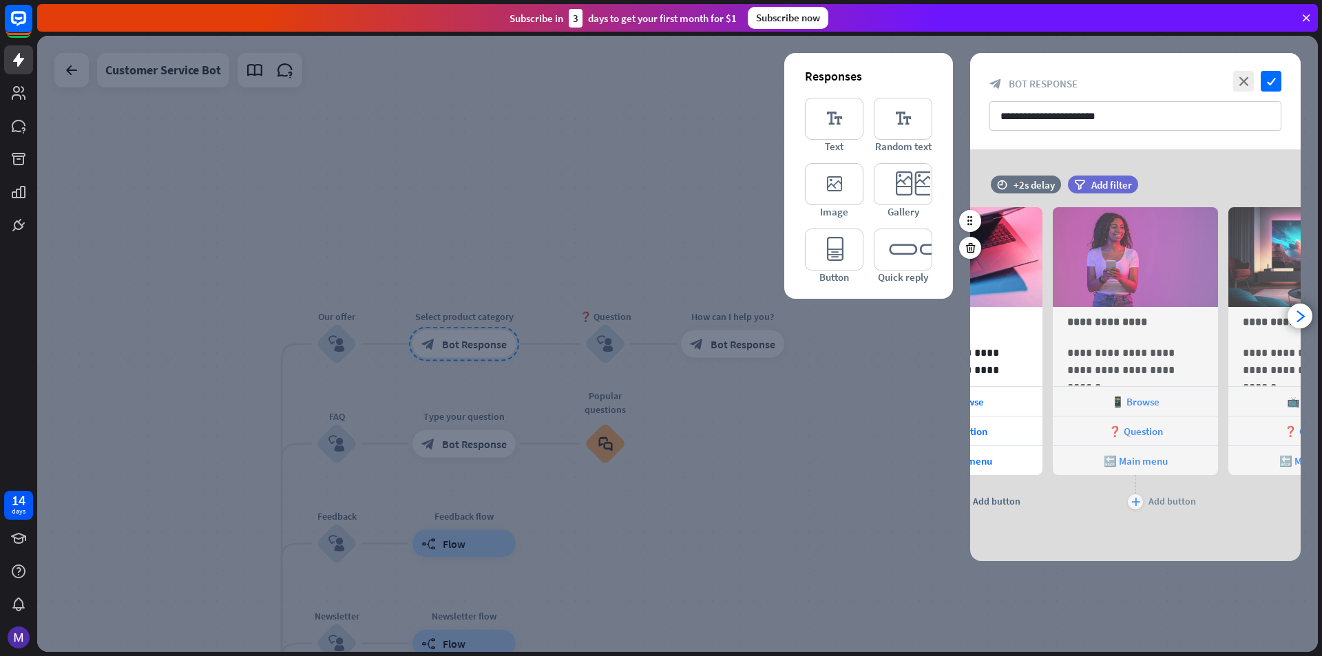
scroll to position [0, 0]
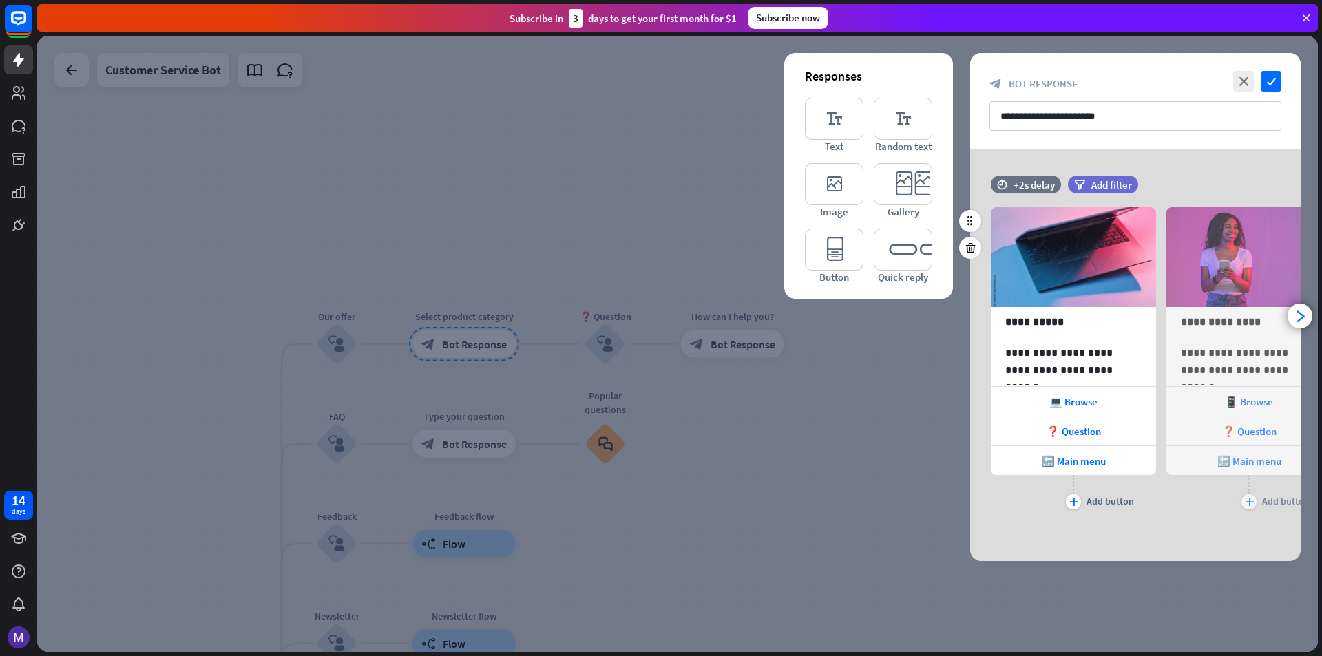
click at [928, 375] on div at bounding box center [677, 344] width 1281 height 616
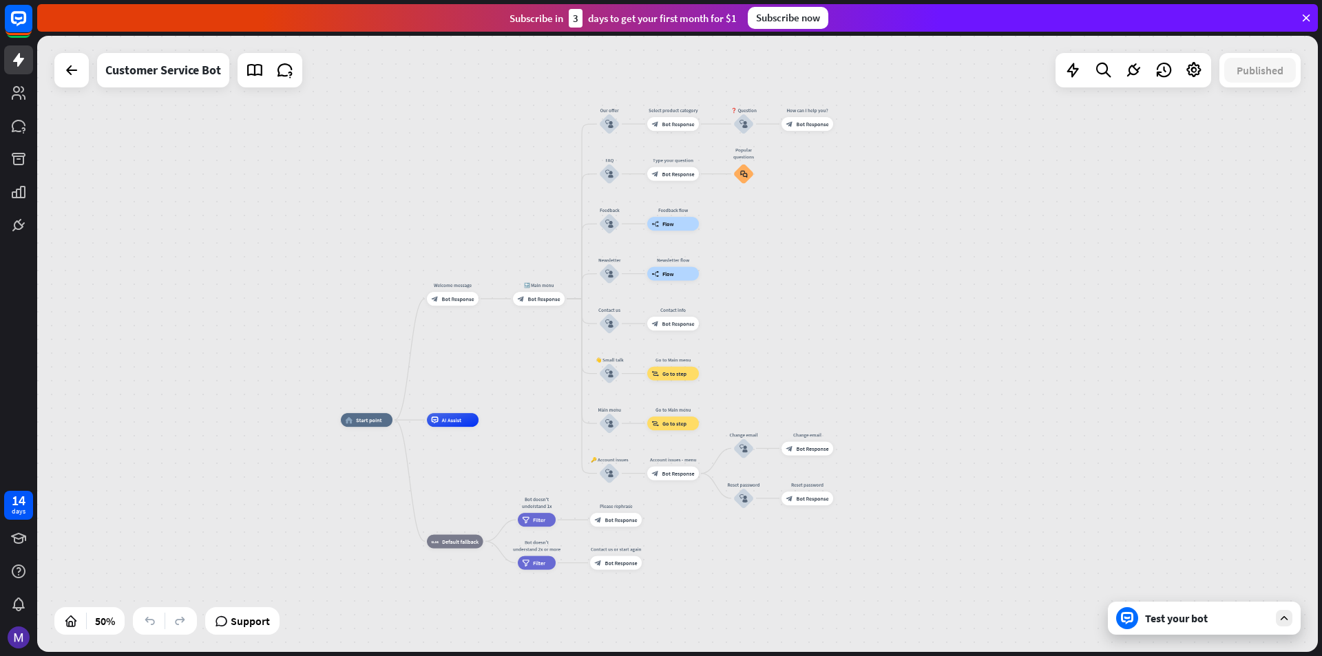
drag, startPoint x: 834, startPoint y: 509, endPoint x: 850, endPoint y: 297, distance: 212.6
click at [850, 297] on div "home_2 Start point Welcome message block_bot_response Bot Response 🔙 Main menu …" at bounding box center [677, 344] width 1281 height 616
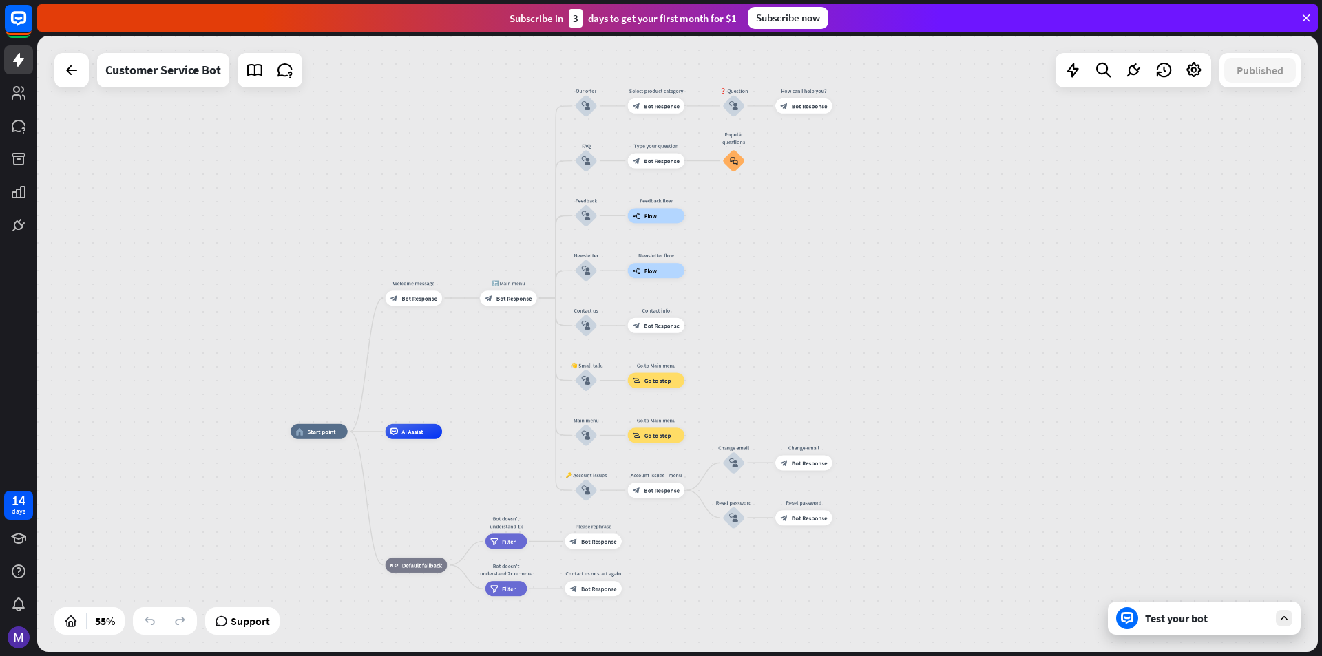
click at [72, 84] on div at bounding box center [71, 70] width 34 height 34
click at [70, 76] on icon at bounding box center [71, 70] width 17 height 17
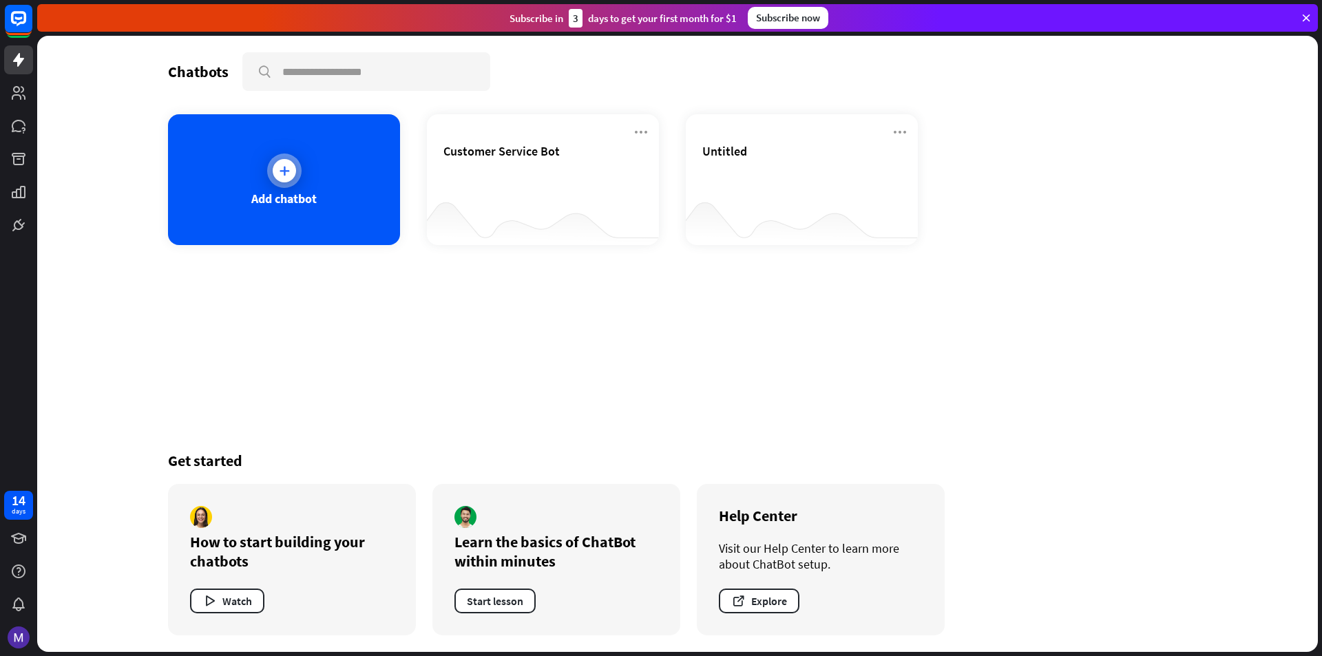
click at [308, 191] on div "Add chatbot" at bounding box center [283, 199] width 65 height 16
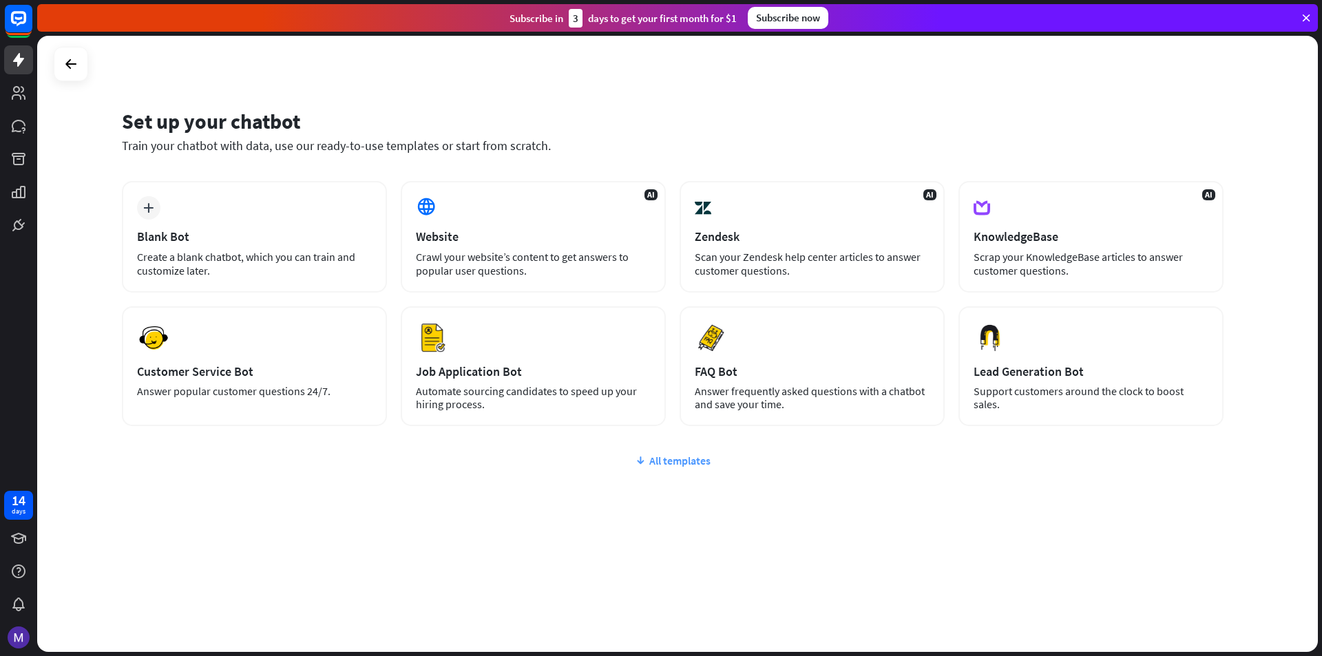
click at [703, 463] on div "All templates" at bounding box center [673, 461] width 1102 height 14
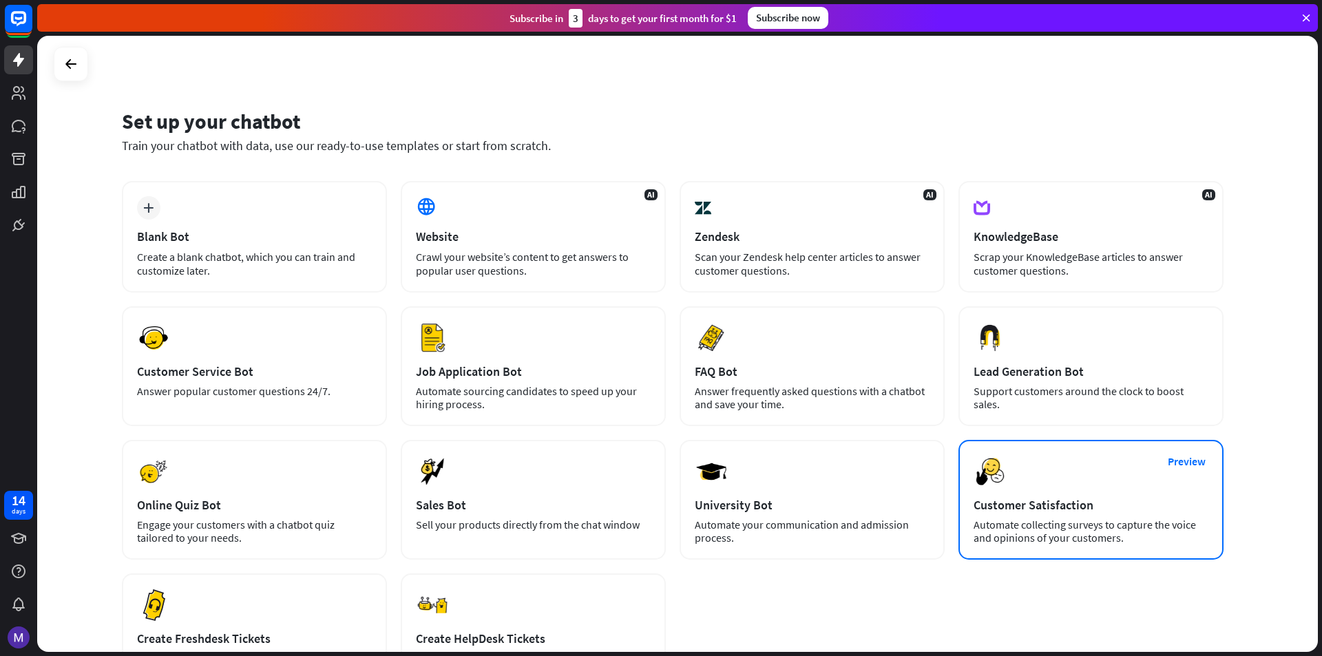
click at [1052, 463] on div "Preview Customer Satisfaction Automate collecting surveys to capture the voice …" at bounding box center [1090, 500] width 265 height 120
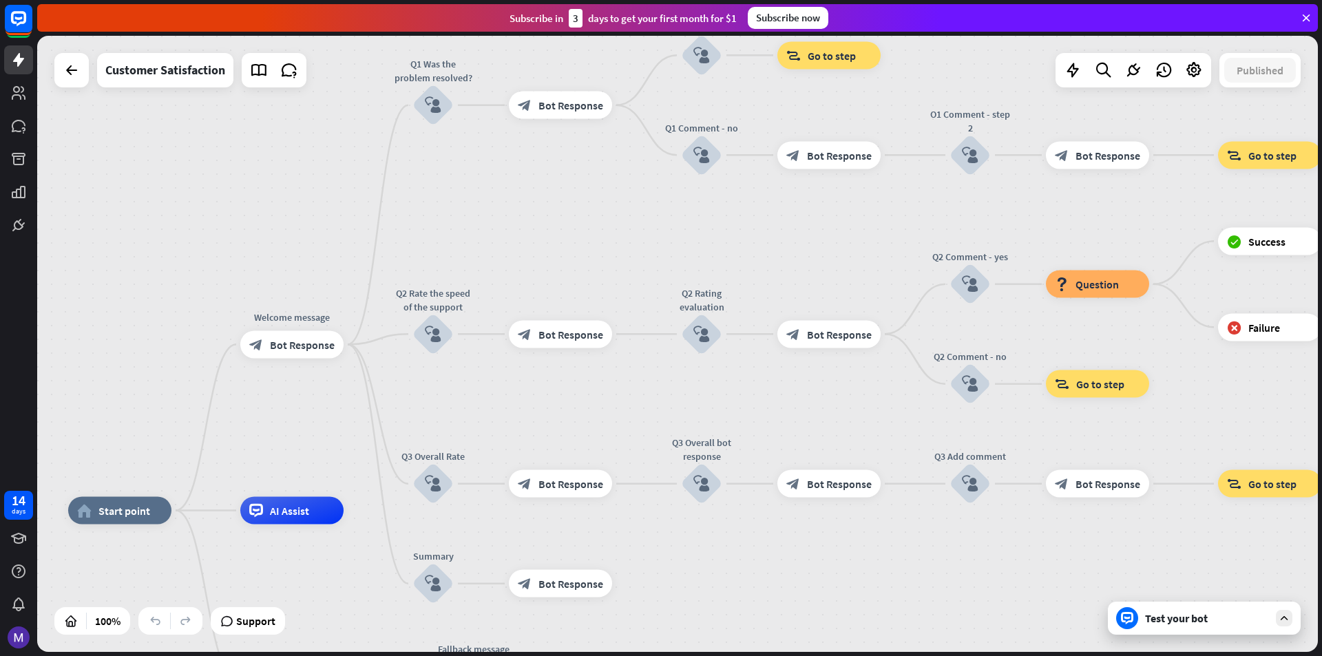
drag, startPoint x: 965, startPoint y: 456, endPoint x: 697, endPoint y: 619, distance: 313.6
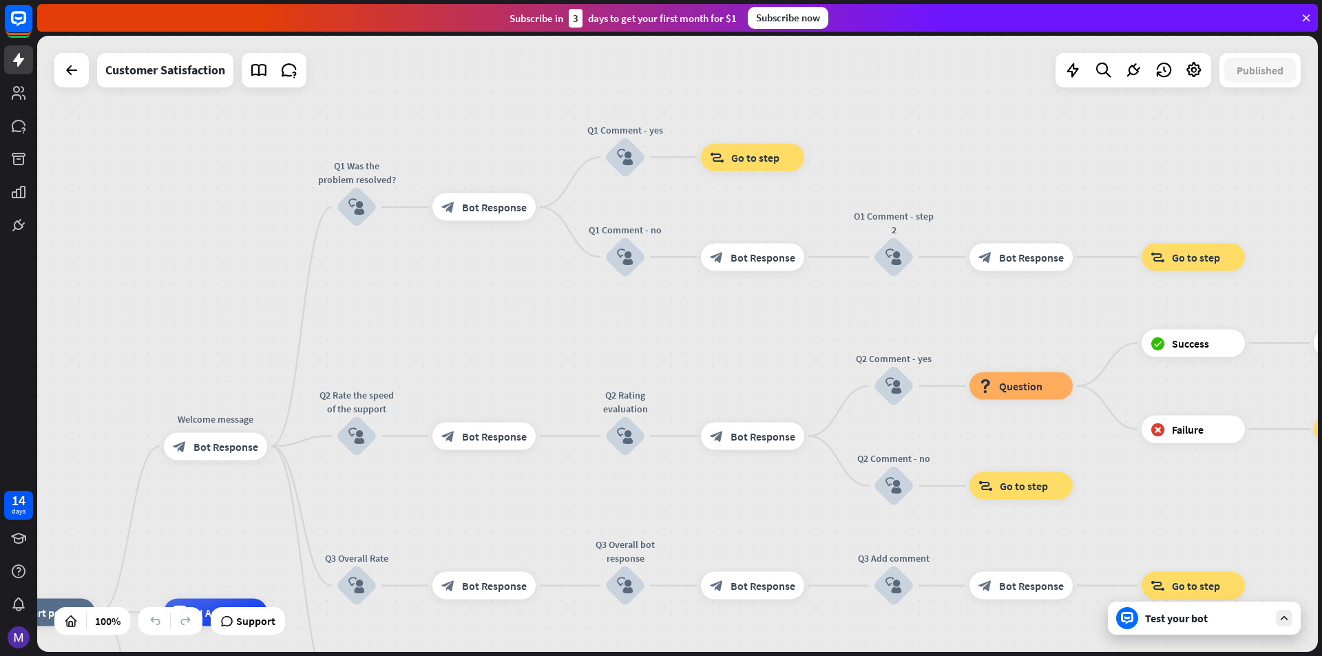
drag, startPoint x: 737, startPoint y: 439, endPoint x: 715, endPoint y: 524, distance: 87.7
click at [715, 524] on div "home_2 Start point Welcome message block_bot_response Bot Response Q1 Was the p…" at bounding box center [677, 344] width 1281 height 616
click at [348, 171] on span "Edit name" at bounding box center [344, 169] width 43 height 12
click at [359, 204] on icon "block_user_input" at bounding box center [356, 207] width 17 height 17
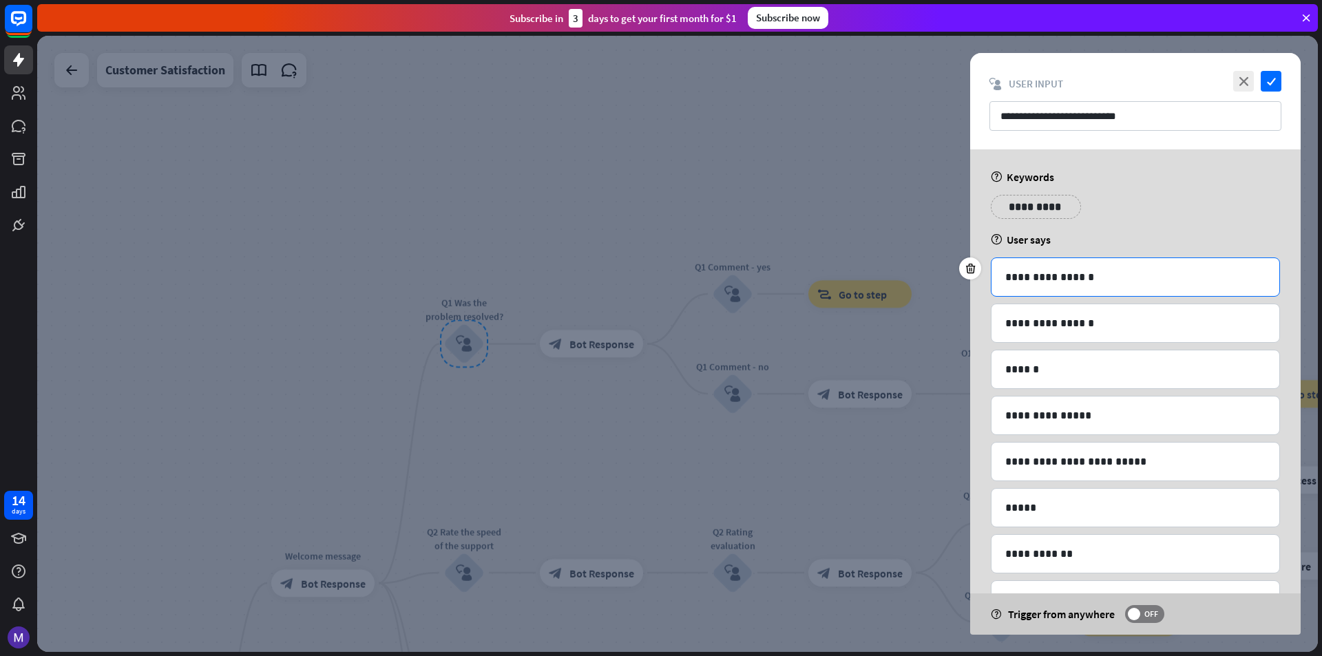
click at [1093, 271] on p "**********" at bounding box center [1135, 277] width 260 height 17
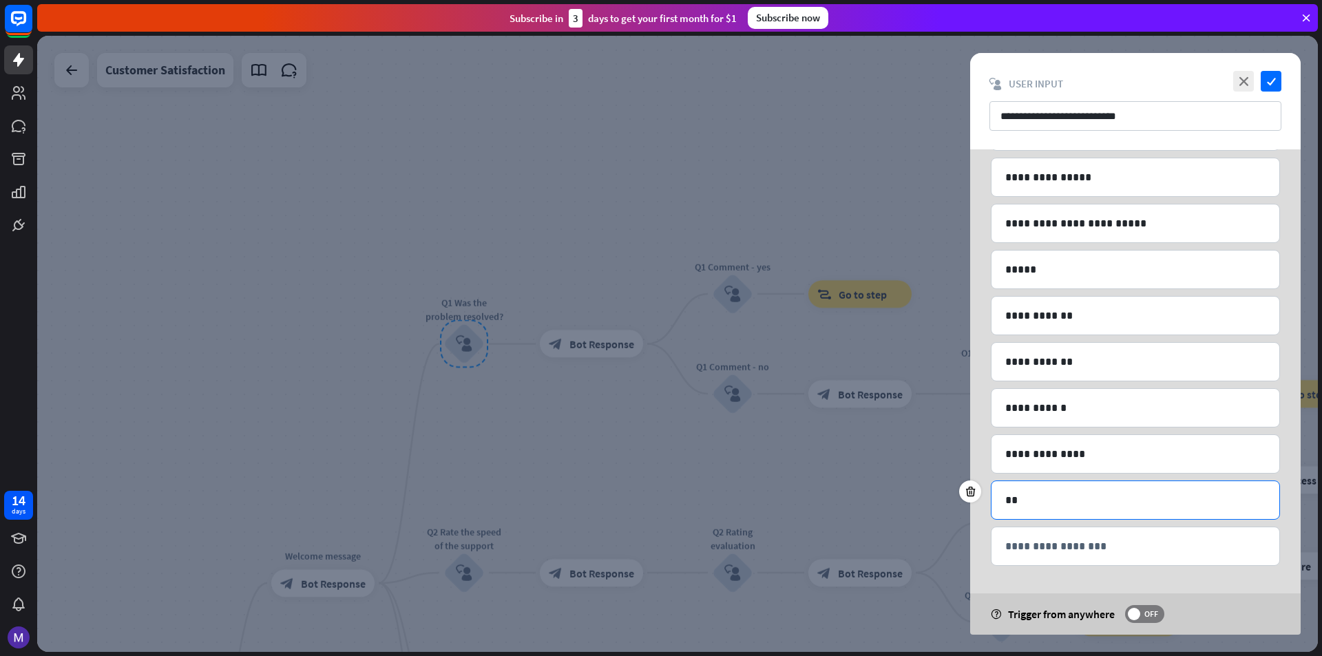
click at [1073, 504] on p "**" at bounding box center [1135, 500] width 260 height 17
click at [1093, 554] on p "**********" at bounding box center [1135, 546] width 260 height 17
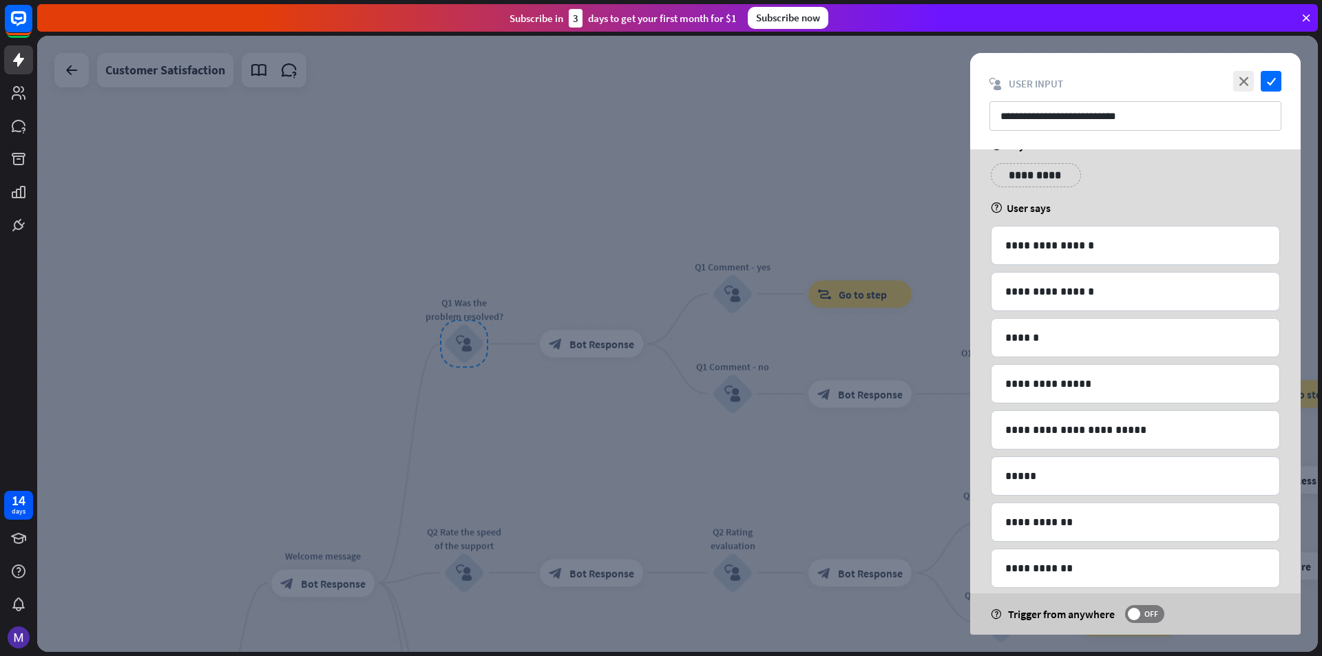
scroll to position [0, 0]
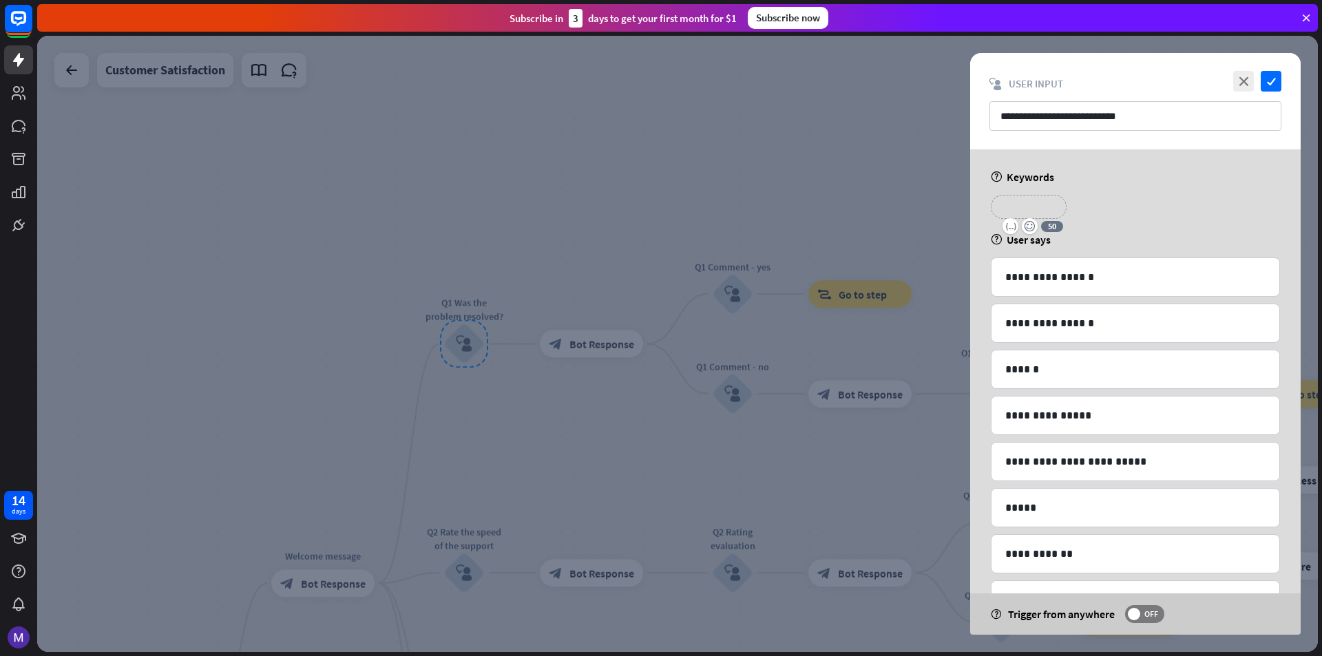
click at [1054, 207] on p "**********" at bounding box center [1028, 206] width 55 height 17
click at [1239, 83] on icon "close" at bounding box center [1243, 81] width 21 height 21
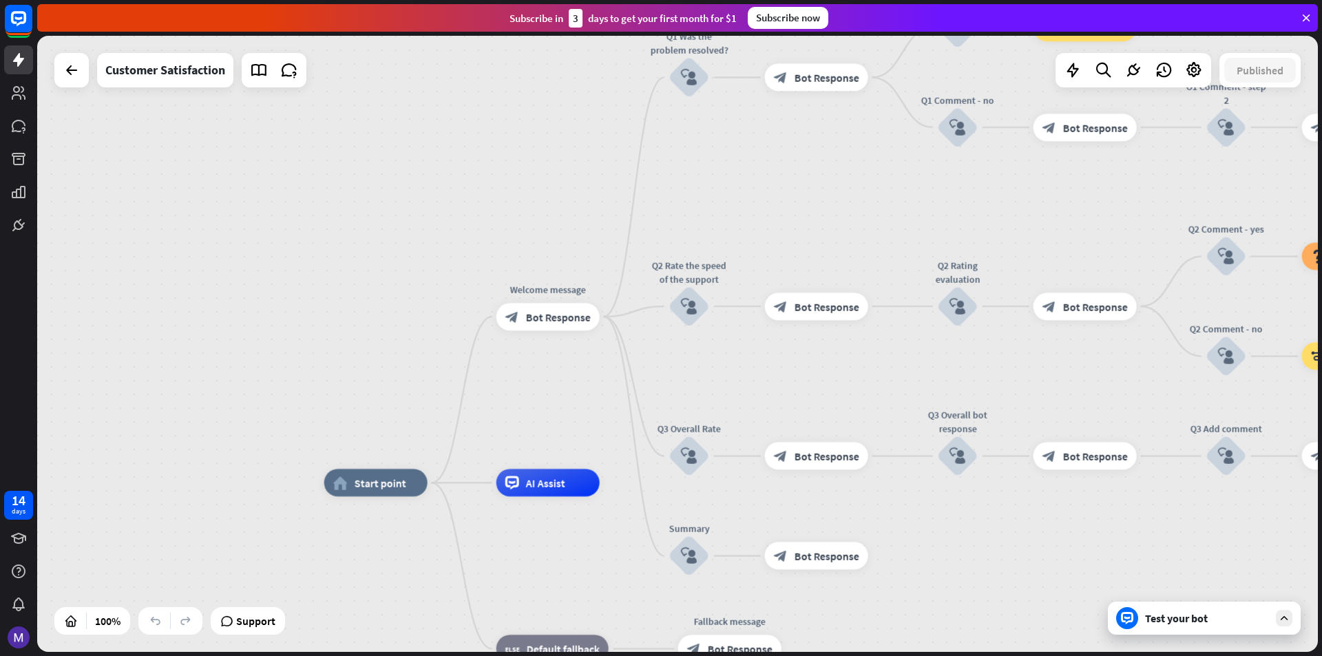
drag, startPoint x: 700, startPoint y: 427, endPoint x: 830, endPoint y: 231, distance: 235.4
click at [830, 231] on div "home_2 Start point Welcome message block_bot_response Bot Response Q1 Was the p…" at bounding box center [677, 344] width 1281 height 616
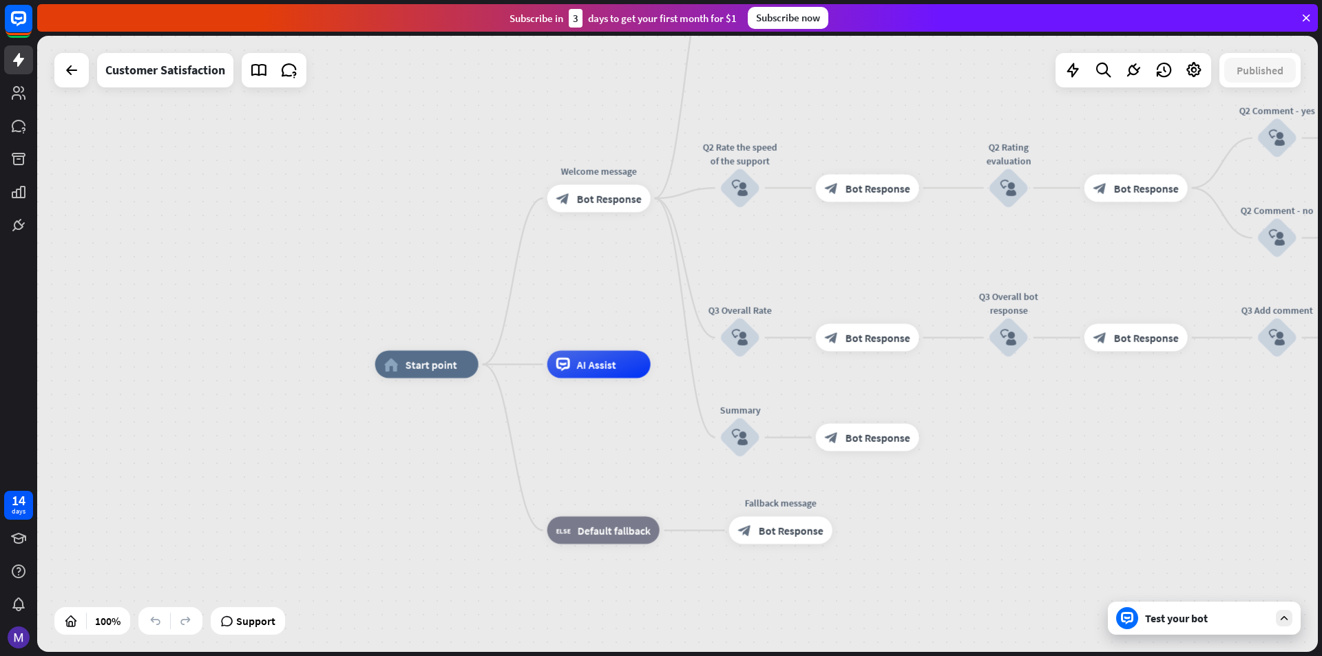
drag, startPoint x: 766, startPoint y: 395, endPoint x: 817, endPoint y: 277, distance: 128.9
click at [817, 277] on div "home_2 Start point Welcome message block_bot_response Bot Response Q1 Was the p…" at bounding box center [677, 344] width 1281 height 616
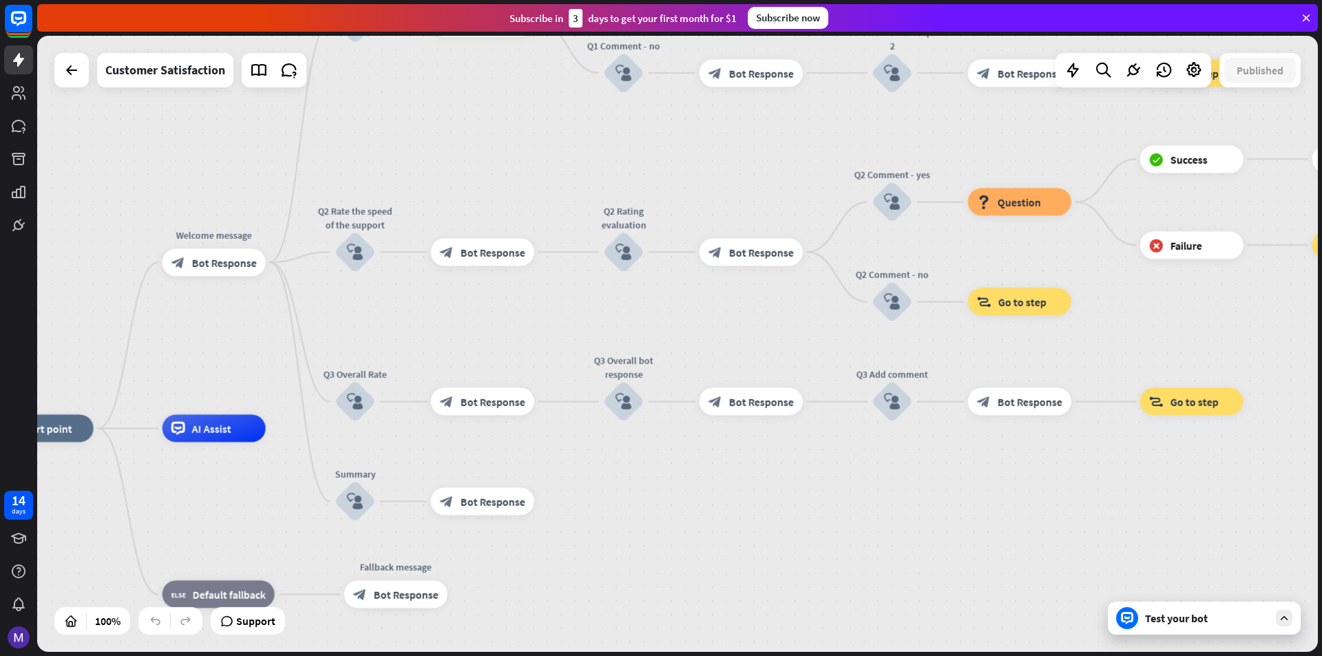
drag, startPoint x: 941, startPoint y: 286, endPoint x: 556, endPoint y: 353, distance: 390.5
click at [556, 351] on div "home_2 Start point Welcome message block_bot_response Bot Response Q1 Was the p…" at bounding box center [677, 344] width 1281 height 616
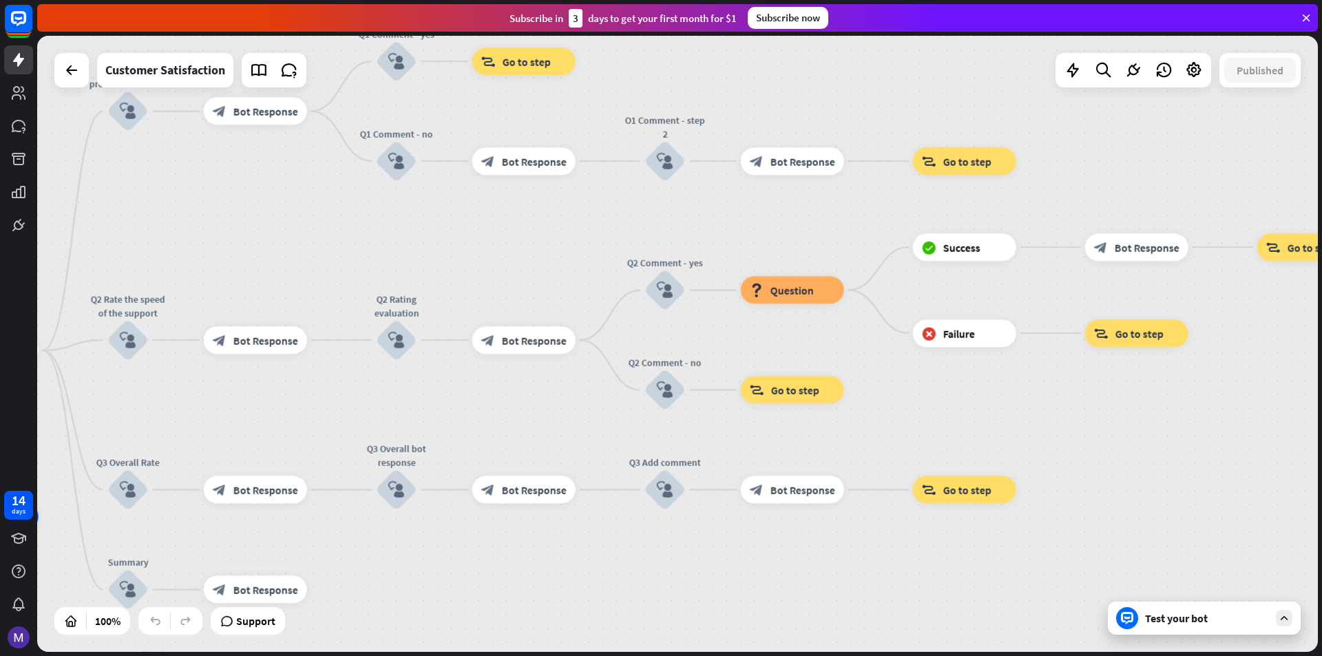
drag, startPoint x: 759, startPoint y: 353, endPoint x: 532, endPoint y: 441, distance: 243.4
click at [532, 441] on div "home_2 Start point Welcome message block_bot_response Bot Response Q1 Was the p…" at bounding box center [677, 344] width 1281 height 616
click at [72, 76] on icon at bounding box center [71, 70] width 17 height 17
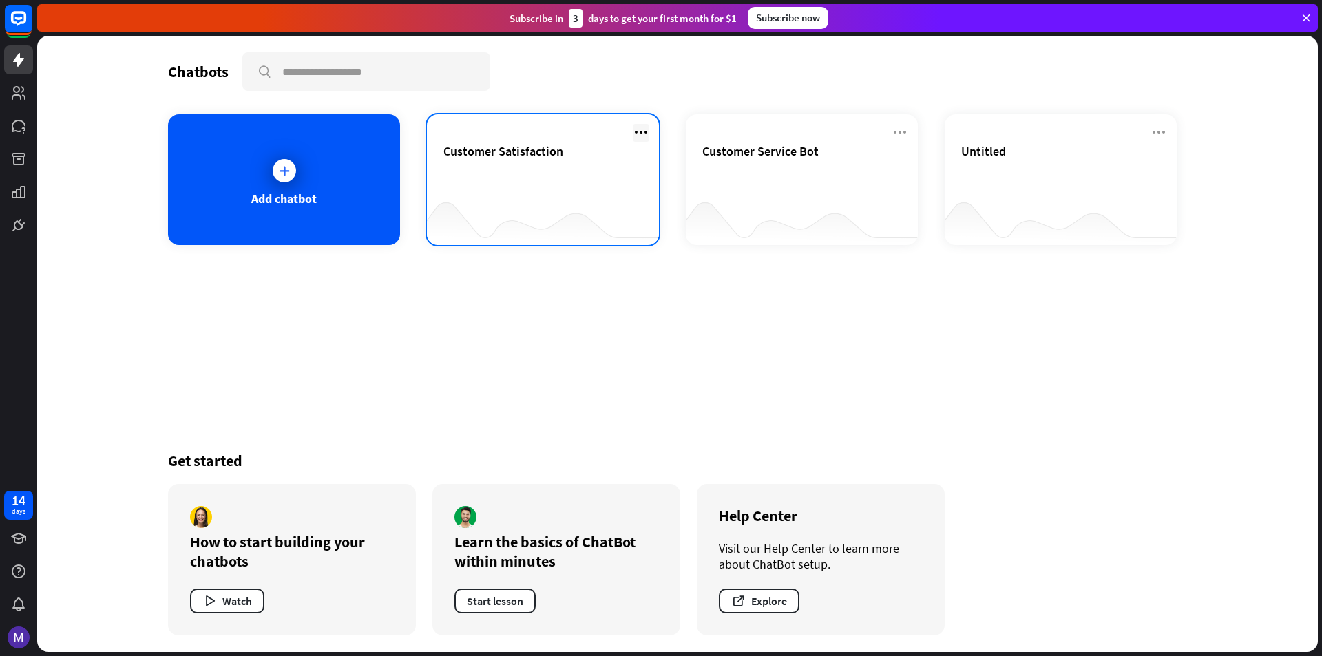
click at [637, 134] on icon at bounding box center [641, 132] width 17 height 17
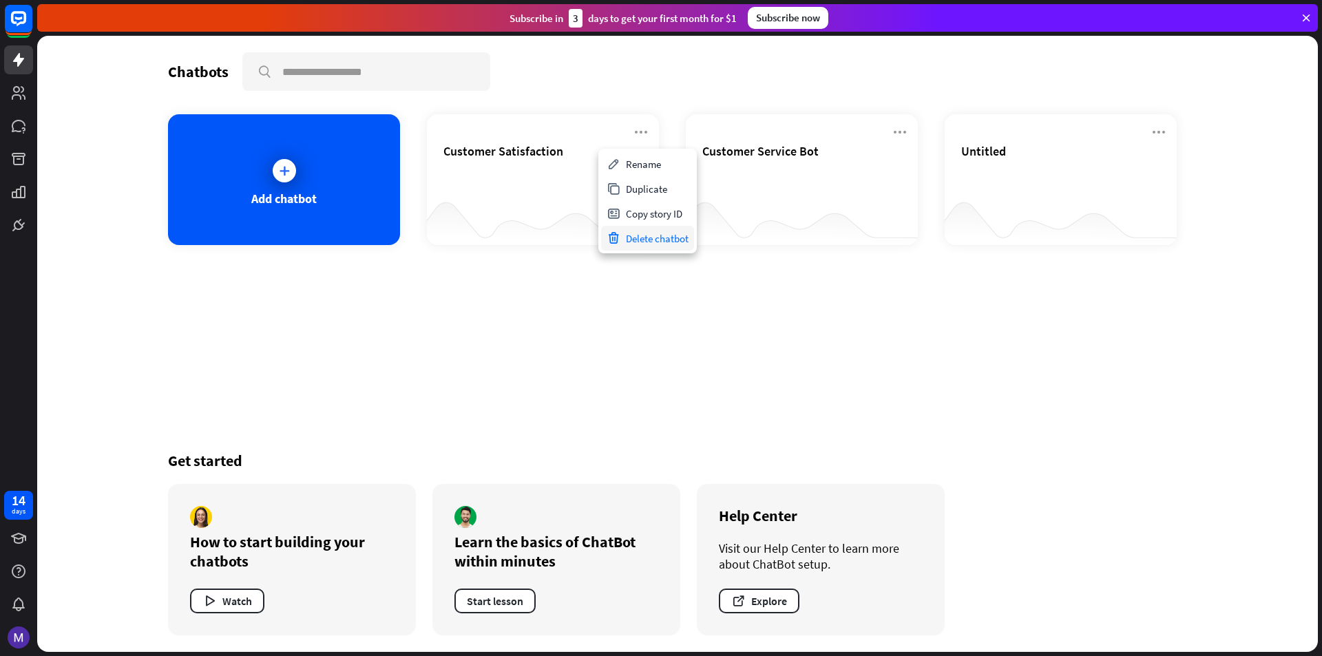
click at [646, 240] on div "Delete chatbot" at bounding box center [647, 238] width 93 height 25
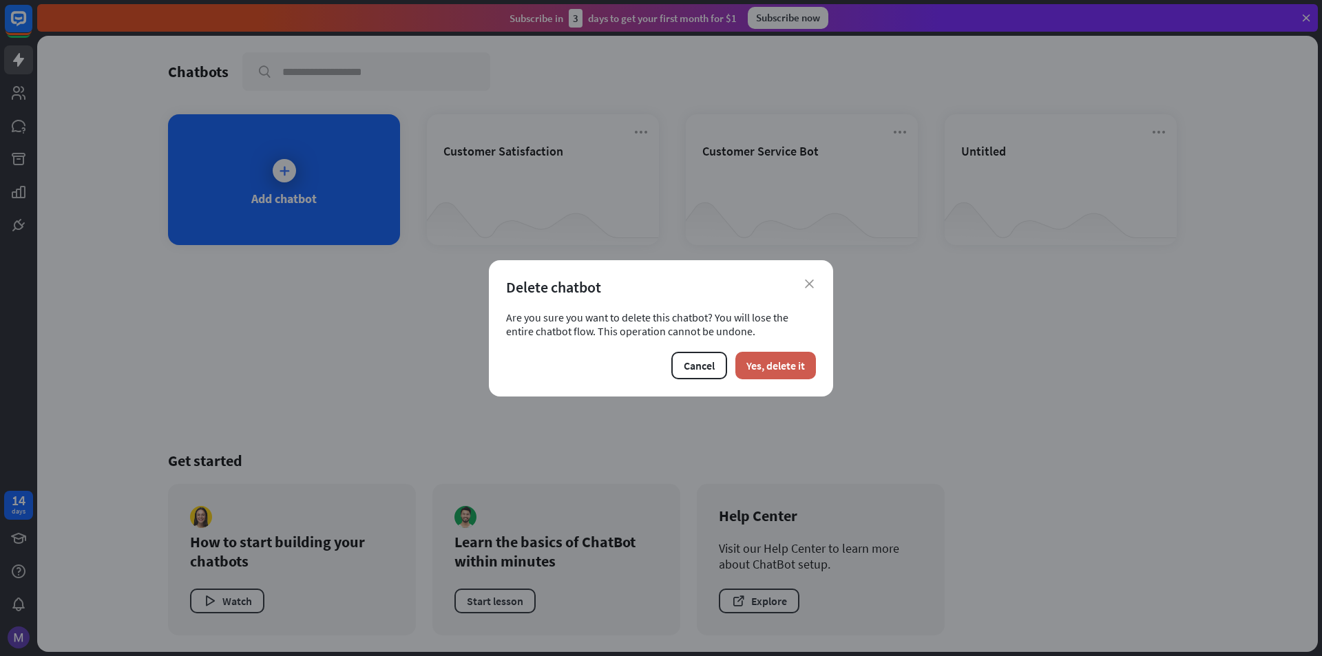
click at [812, 364] on button "Yes, delete it" at bounding box center [775, 366] width 81 height 28
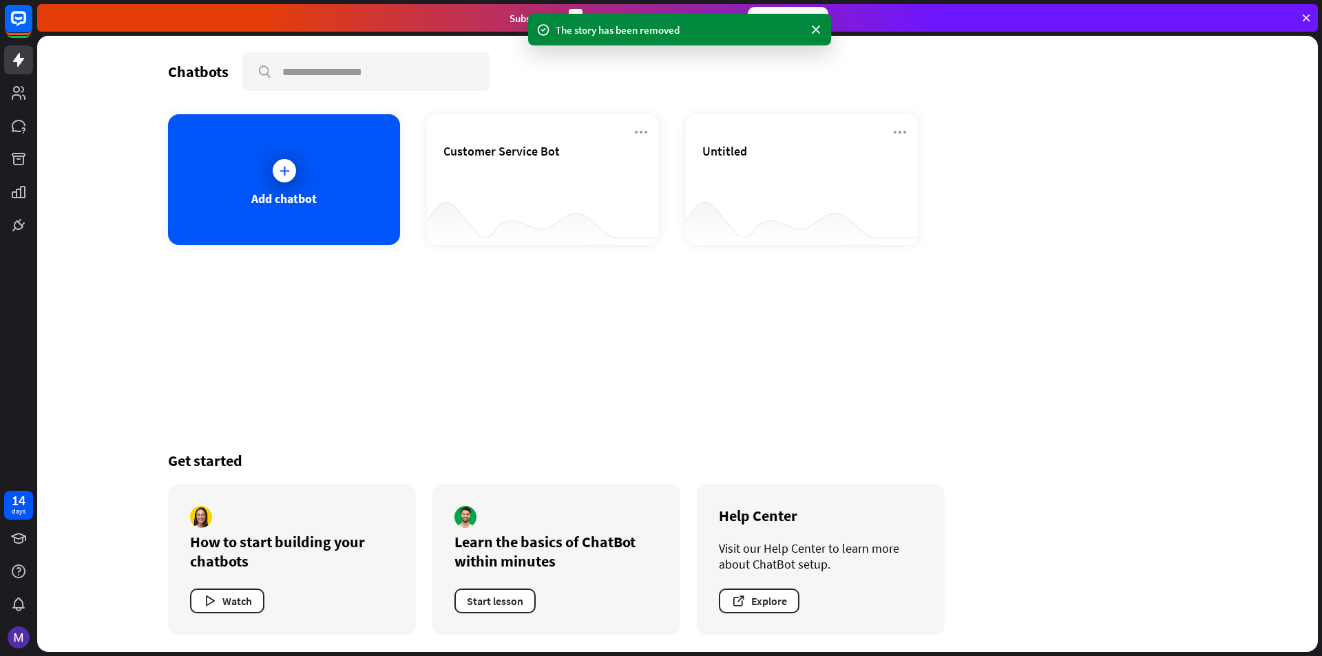
click at [767, 359] on button "Yes, delete it" at bounding box center [775, 366] width 81 height 28
click at [647, 135] on icon at bounding box center [641, 132] width 17 height 17
click at [671, 238] on div "Delete chatbot" at bounding box center [647, 238] width 93 height 25
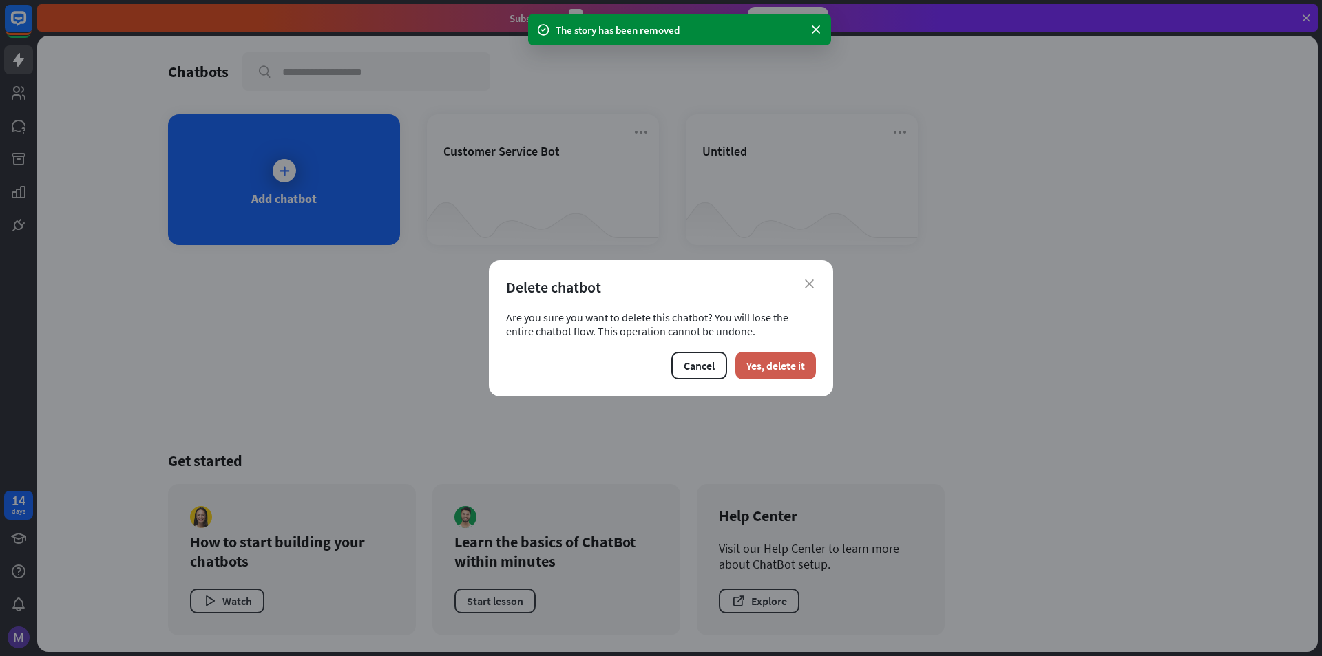
click at [772, 366] on button "Yes, delete it" at bounding box center [775, 366] width 81 height 28
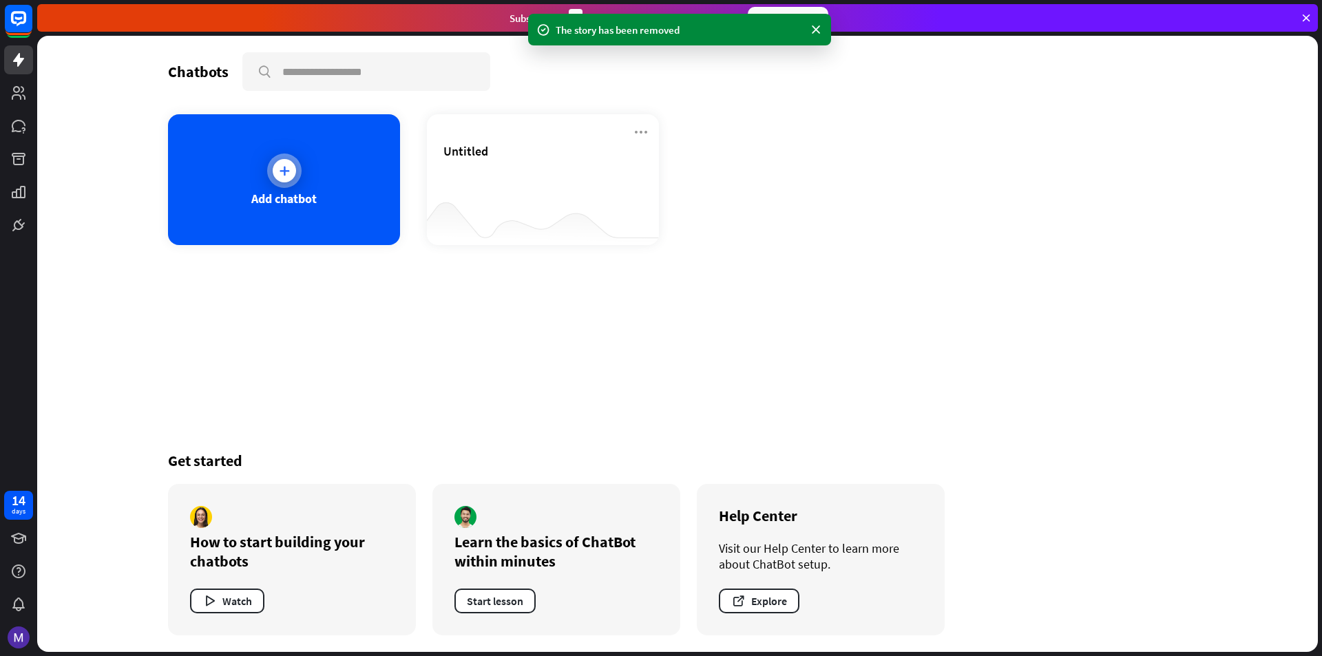
click at [282, 182] on div at bounding box center [284, 170] width 23 height 23
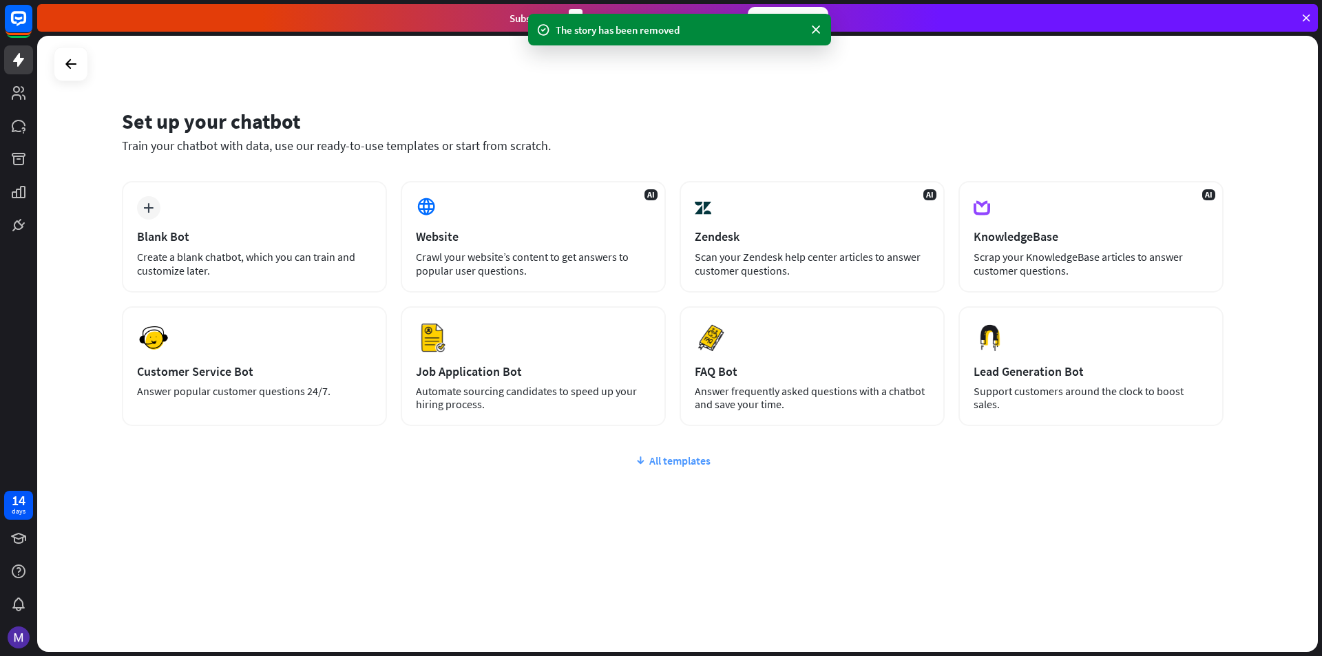
click at [663, 458] on div "All templates" at bounding box center [673, 461] width 1102 height 14
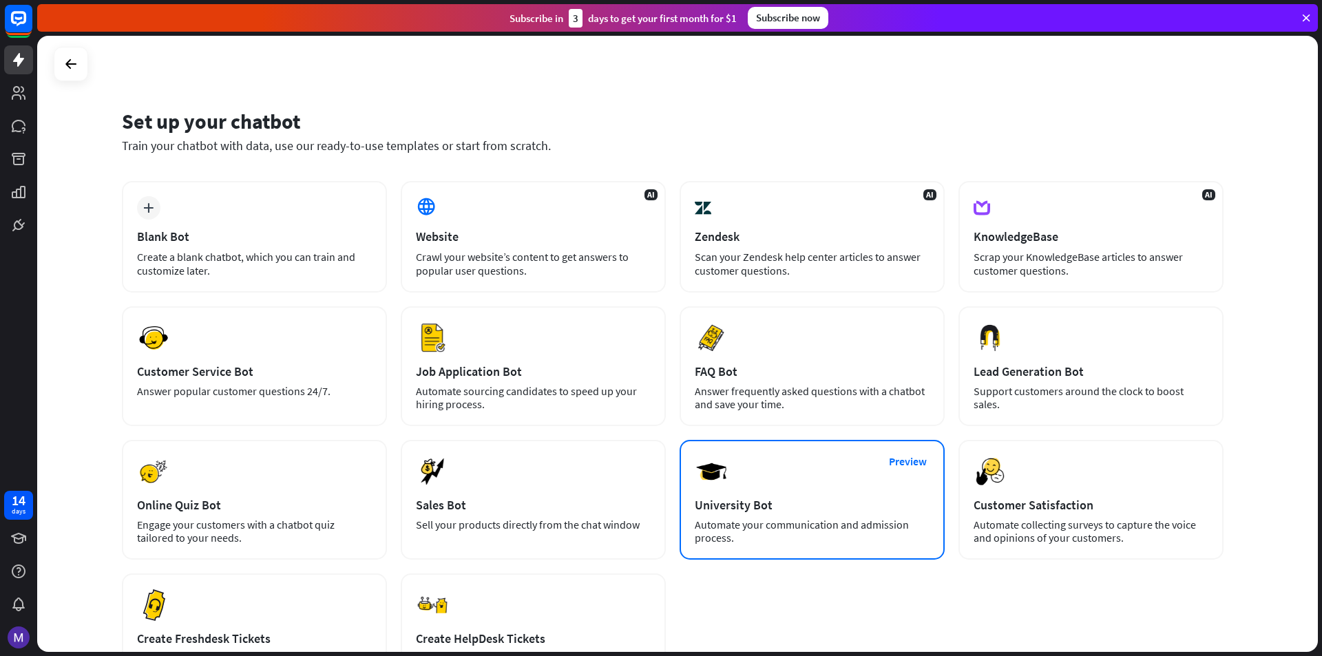
click at [711, 484] on img at bounding box center [711, 471] width 33 height 33
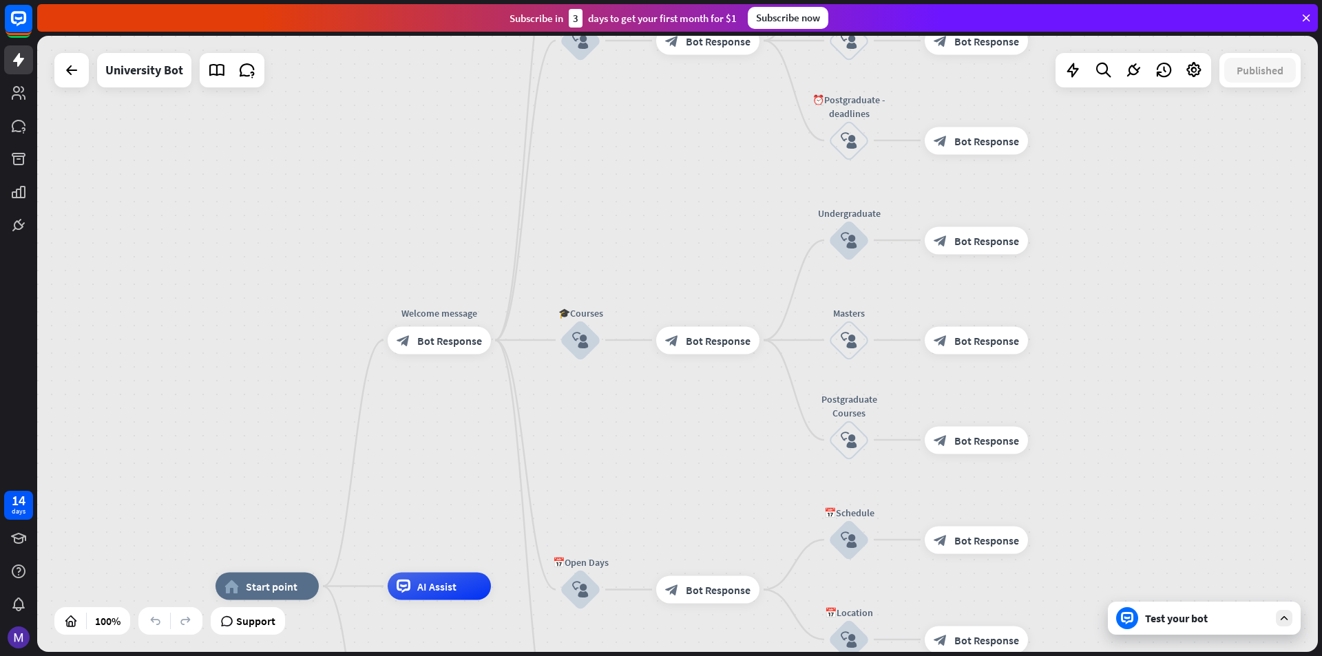
drag, startPoint x: 711, startPoint y: 441, endPoint x: 633, endPoint y: 683, distance: 254.5
click at [633, 655] on html "14 days close Product Help First steps Get started with ChatBot Help Center Fol…" at bounding box center [661, 328] width 1322 height 656
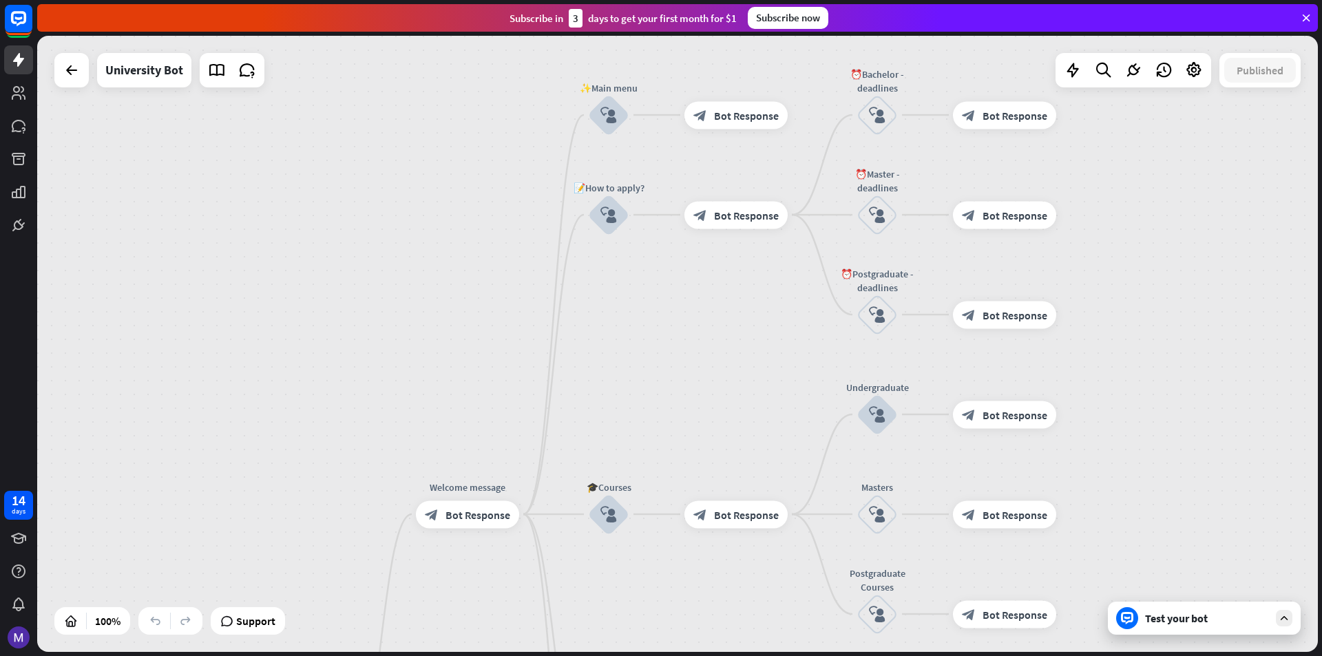
drag, startPoint x: 672, startPoint y: 260, endPoint x: 700, endPoint y: 434, distance: 176.5
click at [700, 434] on div "home_2 Start point Welcome message block_bot_response Bot Response ✨Main menu b…" at bounding box center [677, 344] width 1281 height 616
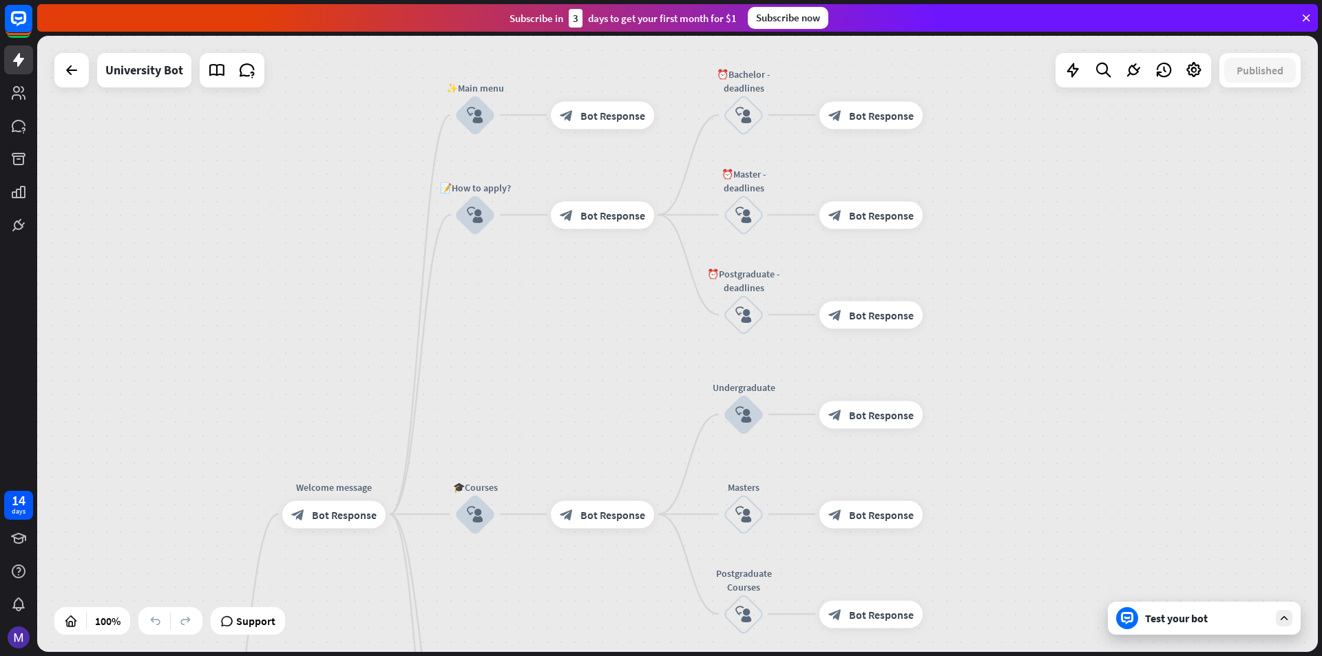
drag, startPoint x: 712, startPoint y: 364, endPoint x: 578, endPoint y: 364, distance: 133.6
click at [578, 364] on div "home_2 Start point Welcome message block_bot_response Bot Response ✨Main menu b…" at bounding box center [677, 344] width 1281 height 616
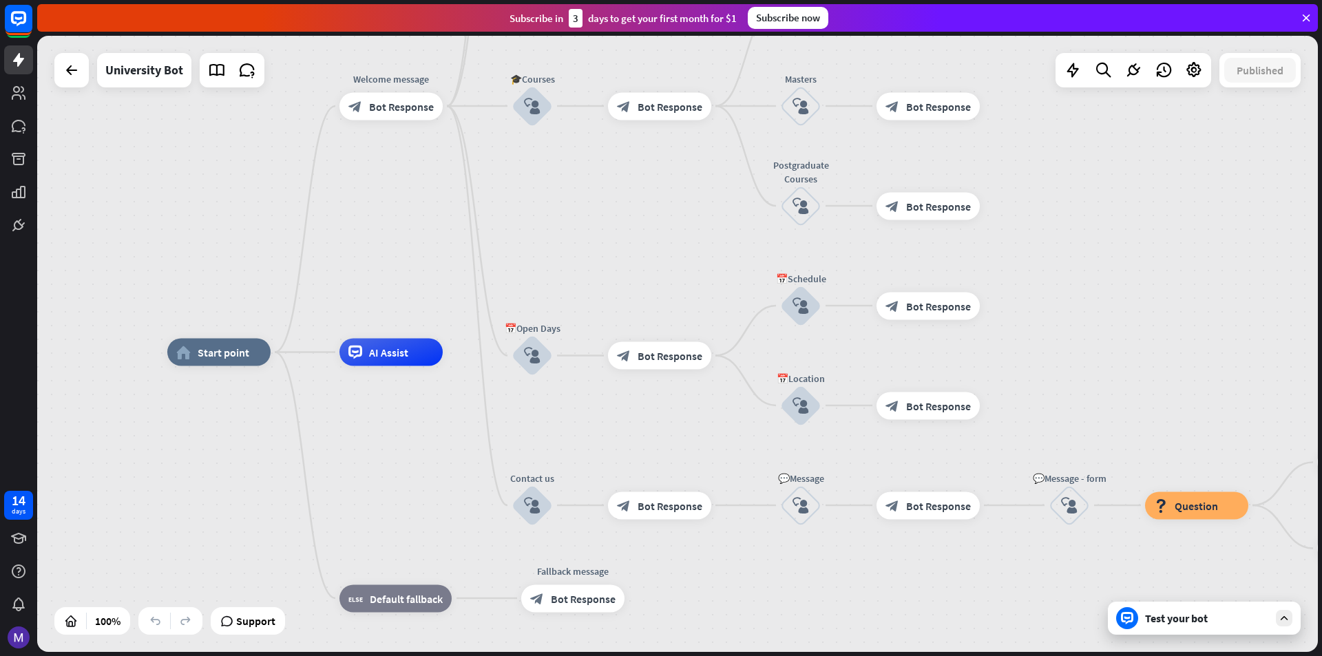
drag, startPoint x: 1112, startPoint y: 348, endPoint x: 1190, endPoint y: -60, distance: 415.6
click at [1190, 0] on html "14 days close Product Help First steps Get started with ChatBot Help Center Fol…" at bounding box center [661, 328] width 1322 height 656
